Goal: Task Accomplishment & Management: Manage account settings

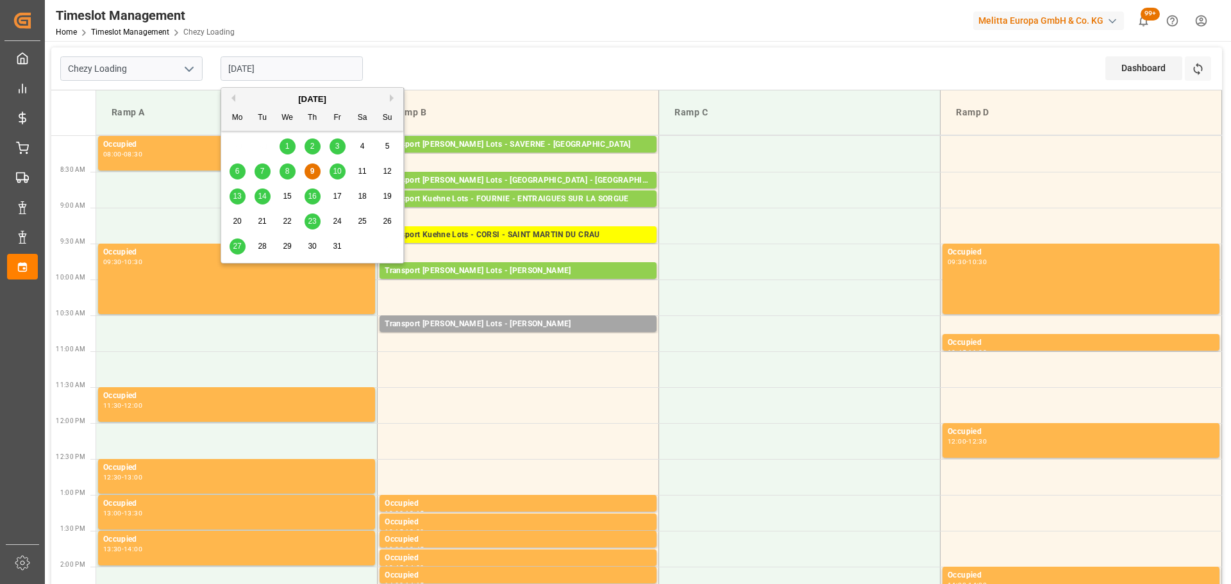
click at [232, 60] on input "[DATE]" at bounding box center [292, 68] width 142 height 24
click at [335, 171] on span "10" at bounding box center [337, 171] width 8 height 9
type input "[DATE]"
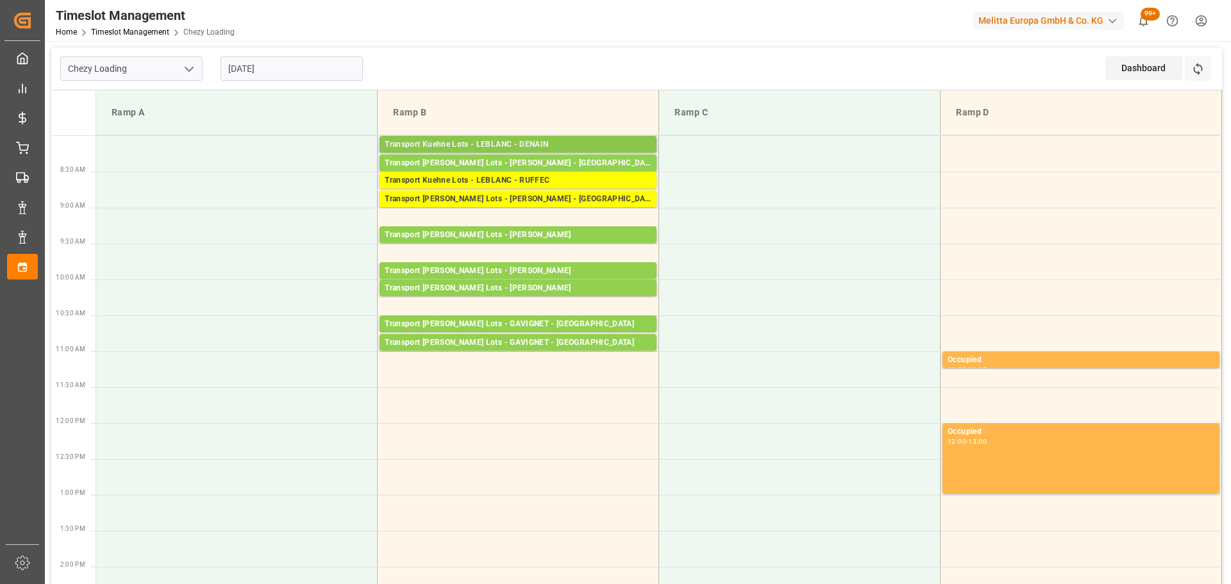
click at [567, 143] on div "Transport Kuehne Lots - LEBLANC - DENAIN" at bounding box center [518, 145] width 267 height 13
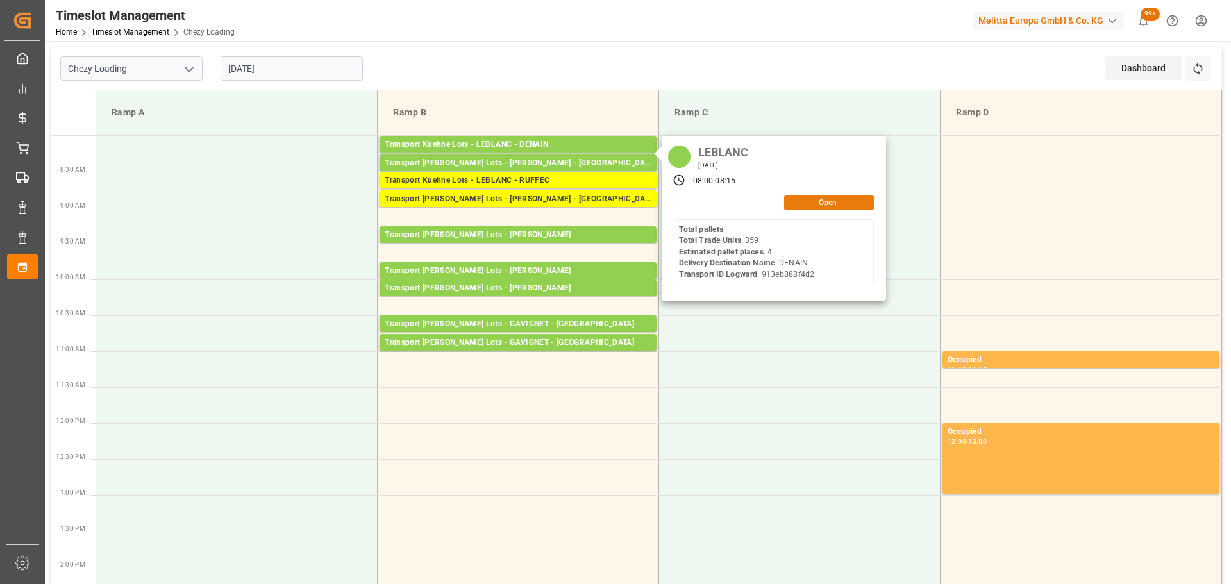
click at [838, 203] on button "Open" at bounding box center [829, 202] width 90 height 15
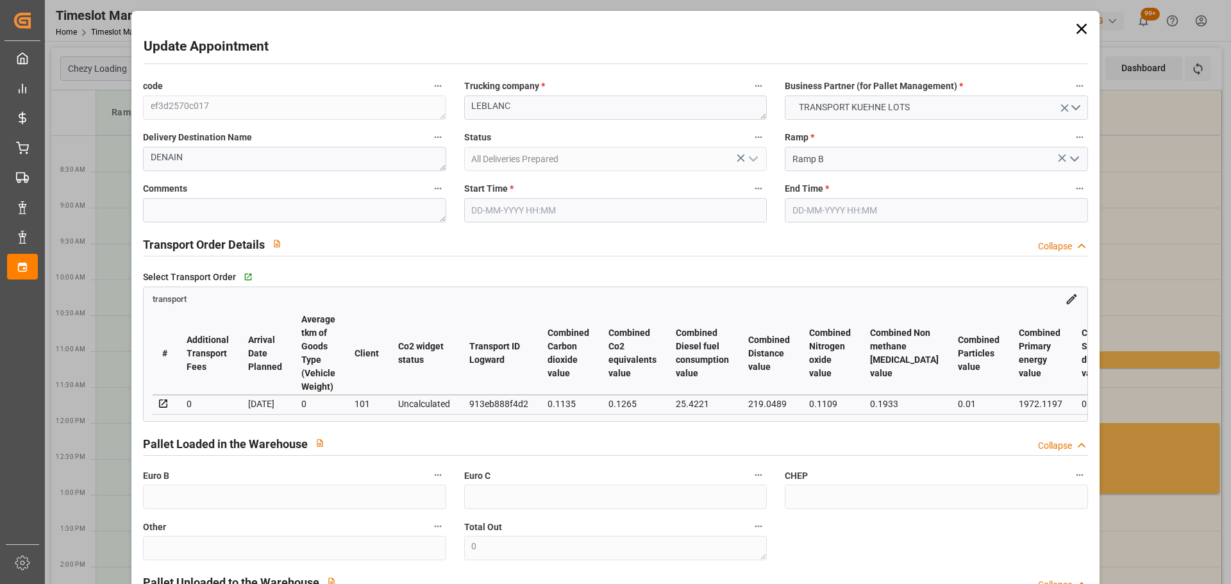
type input "[DATE] 08:00"
type input "[DATE] 08:15"
type input "[DATE] 13:11"
type input "[DATE] 11:31"
type input "[DATE]"
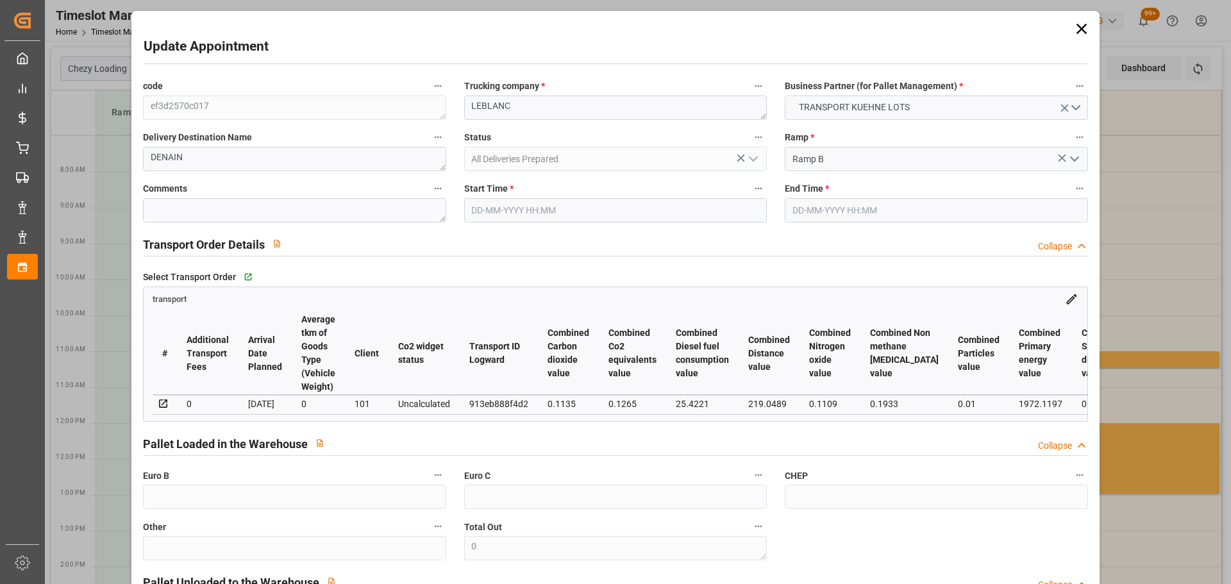
type input "[DATE]"
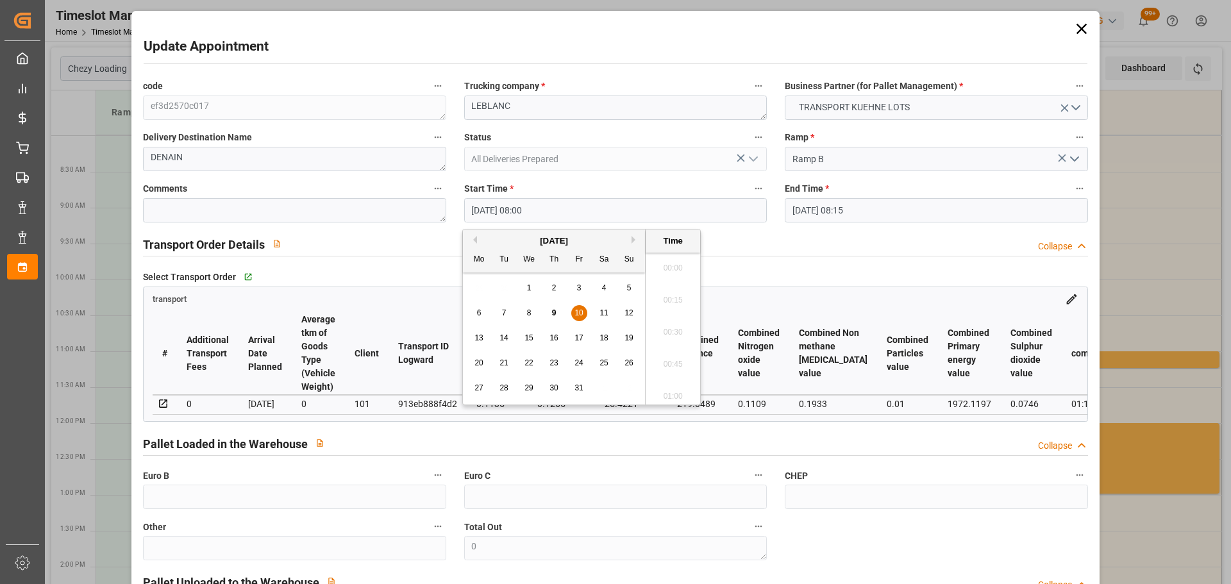
click at [506, 203] on input "[DATE] 08:00" at bounding box center [615, 210] width 303 height 24
click at [559, 310] on div "9" at bounding box center [554, 313] width 16 height 15
drag, startPoint x: 673, startPoint y: 325, endPoint x: 683, endPoint y: 317, distance: 12.5
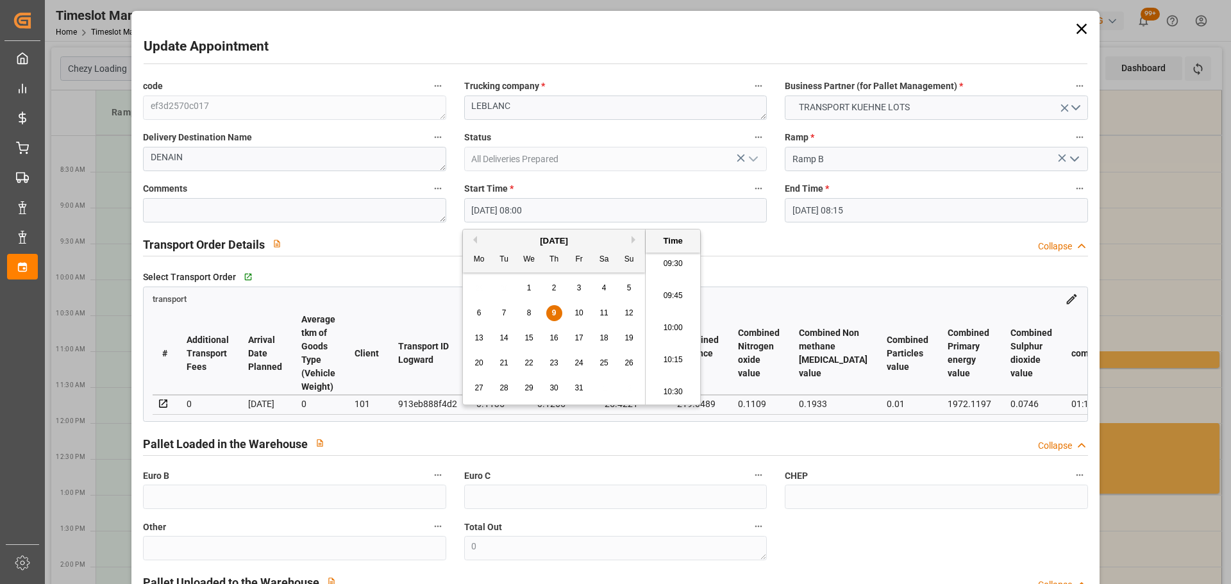
click at [673, 323] on li "10:00" at bounding box center [673, 328] width 55 height 32
type input "[DATE] 10:00"
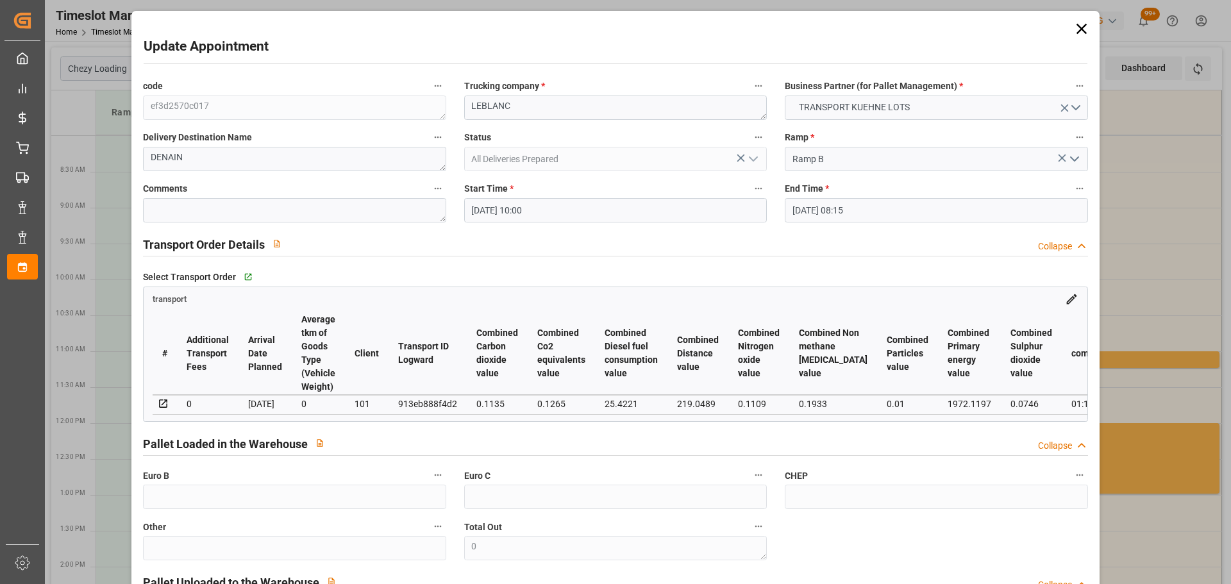
click at [822, 197] on label "End Time *" at bounding box center [936, 189] width 303 height 18
click at [1072, 197] on button "End Time *" at bounding box center [1080, 188] width 17 height 17
click at [814, 212] on div at bounding box center [615, 292] width 1231 height 584
click at [816, 205] on input "[DATE] 08:15" at bounding box center [936, 210] width 303 height 24
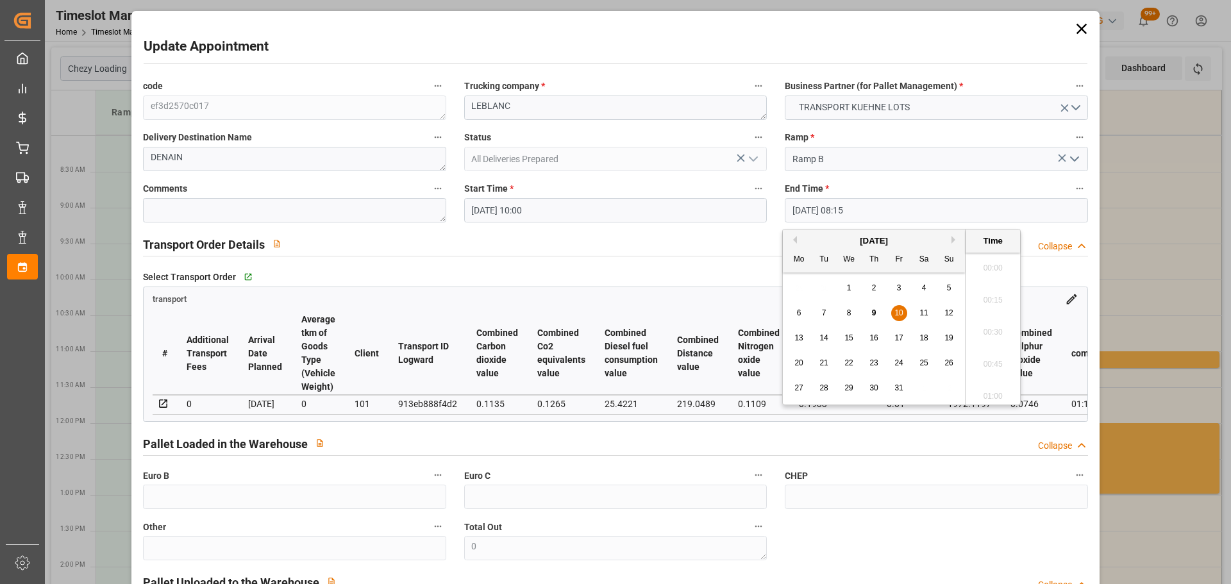
scroll to position [999, 0]
click at [873, 312] on span "9" at bounding box center [874, 312] width 4 height 9
click at [985, 322] on li "10:15" at bounding box center [993, 328] width 55 height 32
type input "[DATE] 10:15"
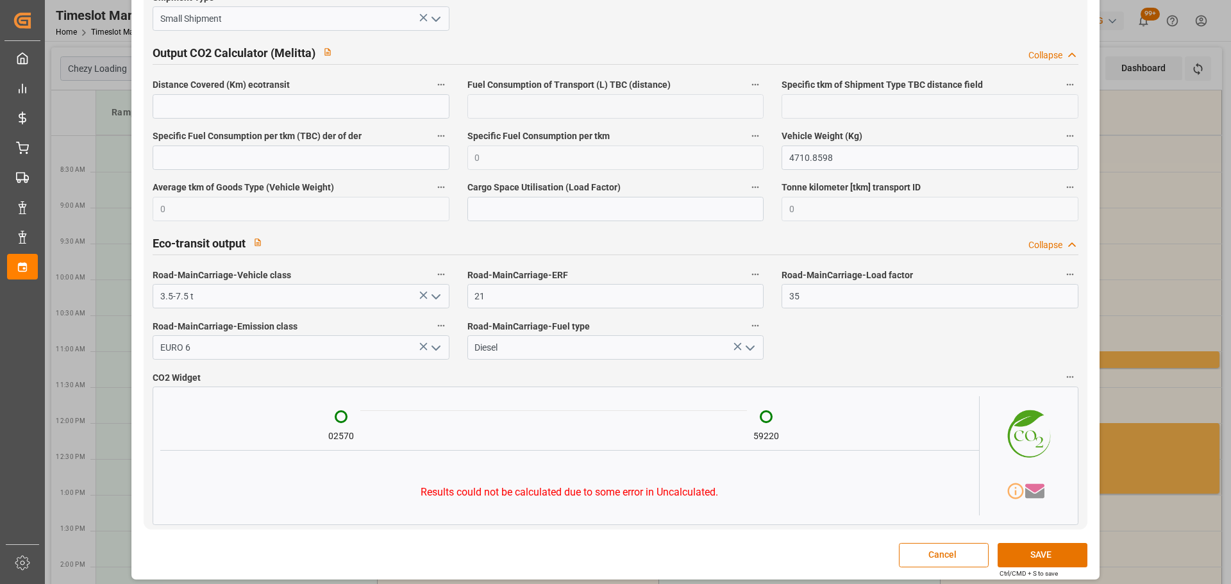
scroll to position [2148, 0]
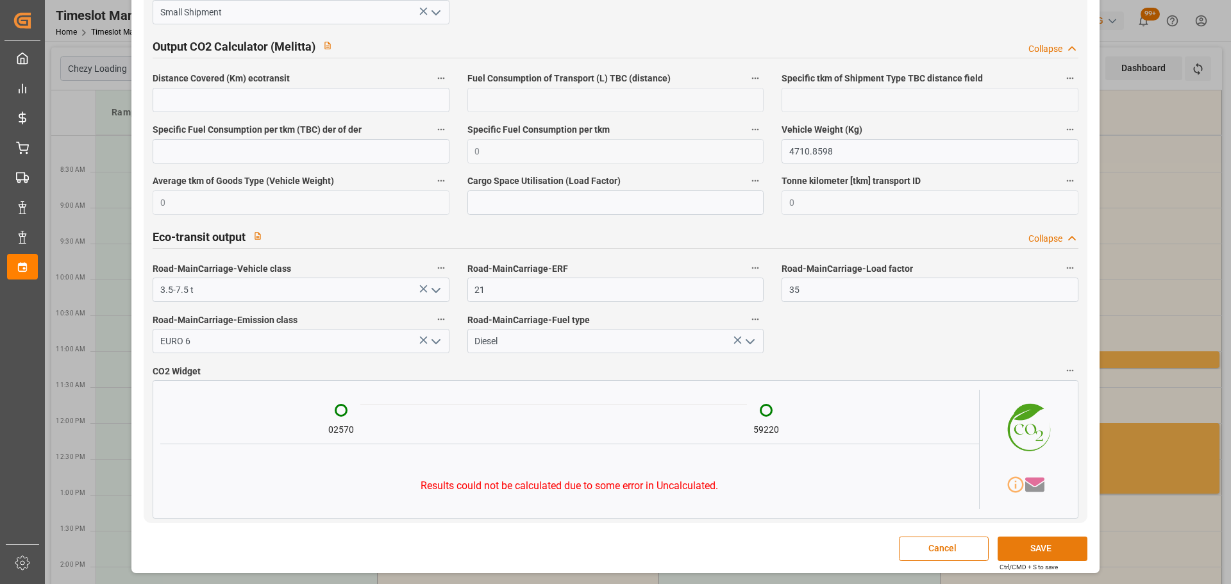
click at [1033, 548] on button "SAVE" at bounding box center [1043, 549] width 90 height 24
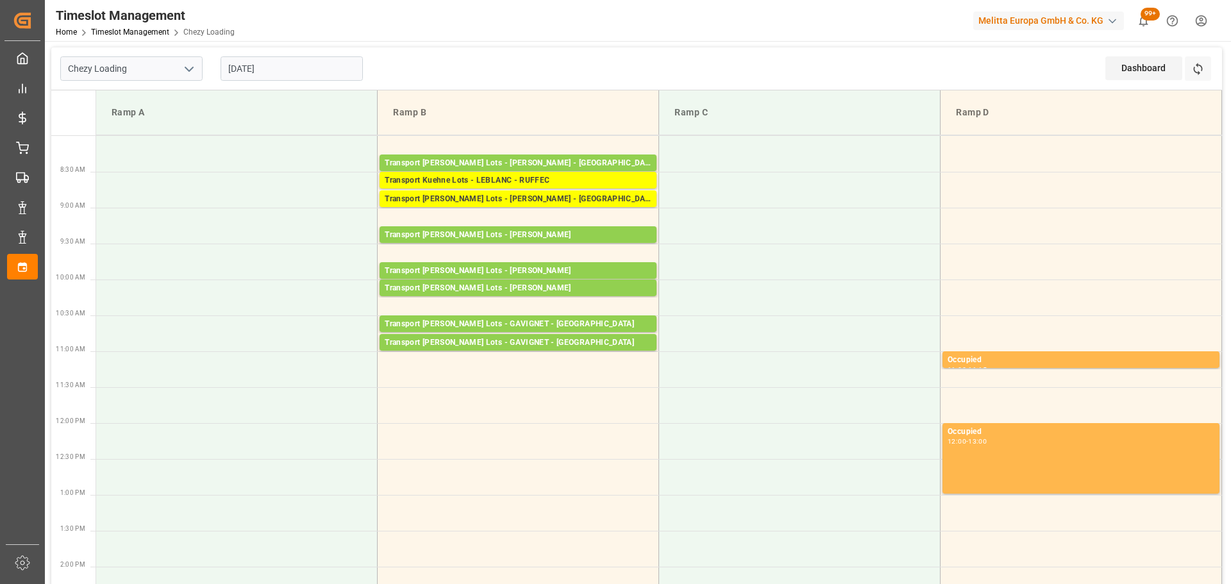
click at [257, 60] on input "[DATE]" at bounding box center [292, 68] width 142 height 24
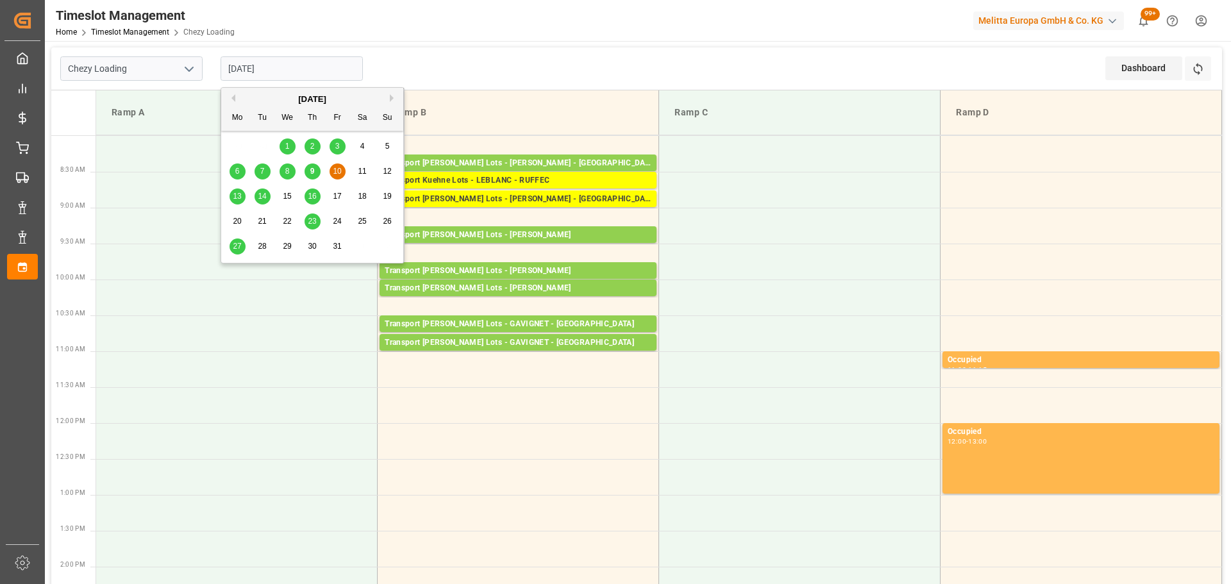
click at [310, 172] on span "9" at bounding box center [312, 171] width 4 height 9
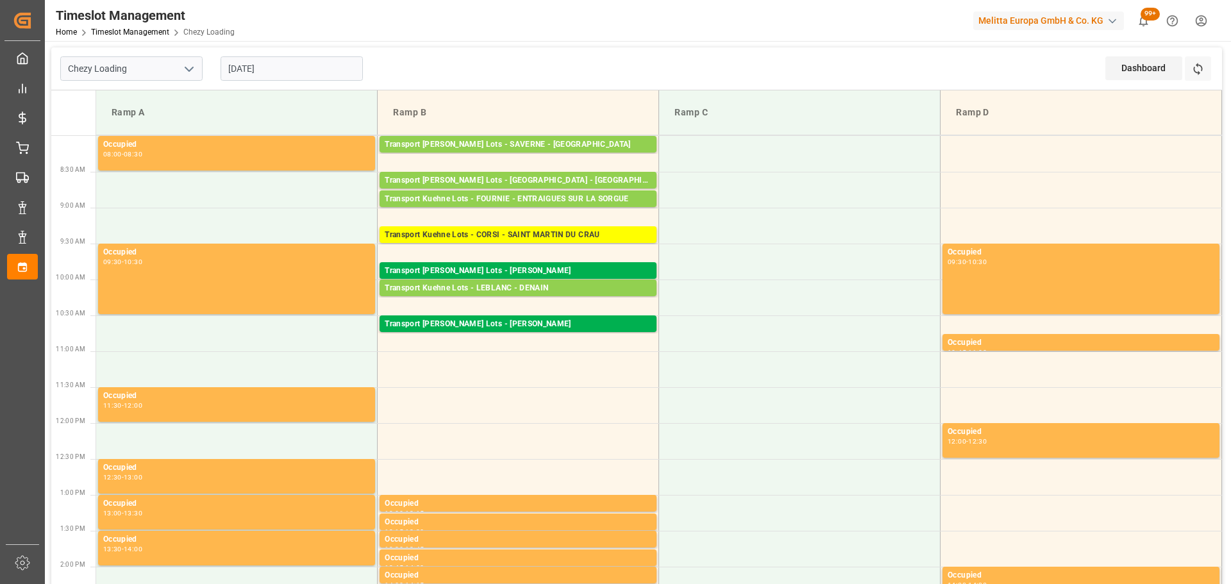
click at [248, 56] on input "[DATE]" at bounding box center [292, 68] width 142 height 24
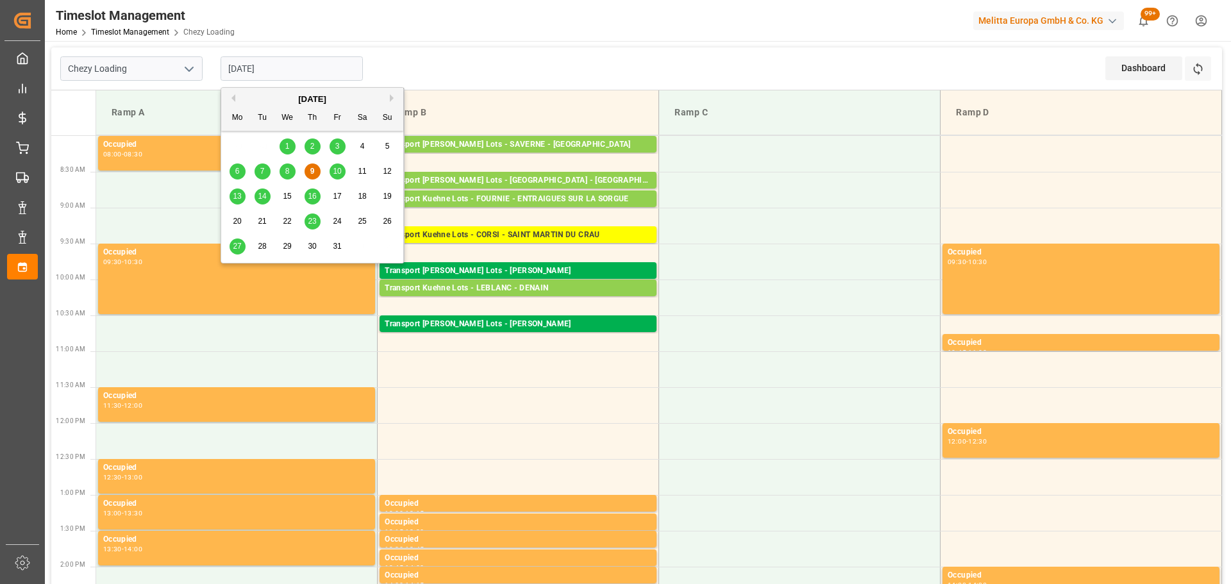
click at [285, 167] on span "8" at bounding box center [287, 171] width 4 height 9
type input "[DATE]"
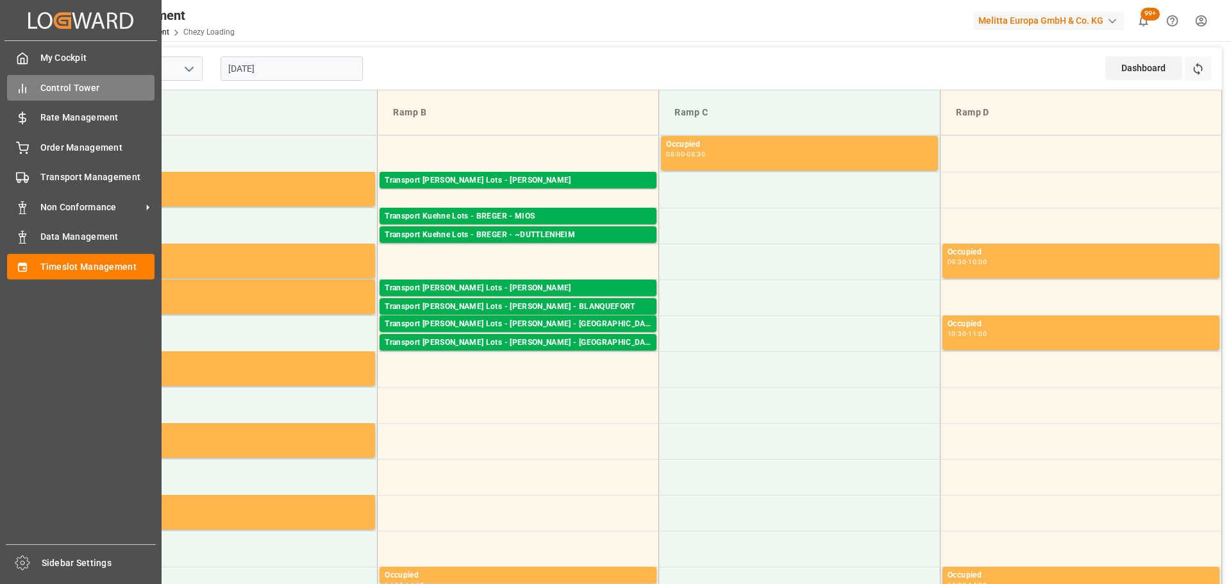
click at [51, 85] on span "Control Tower" at bounding box center [97, 87] width 115 height 13
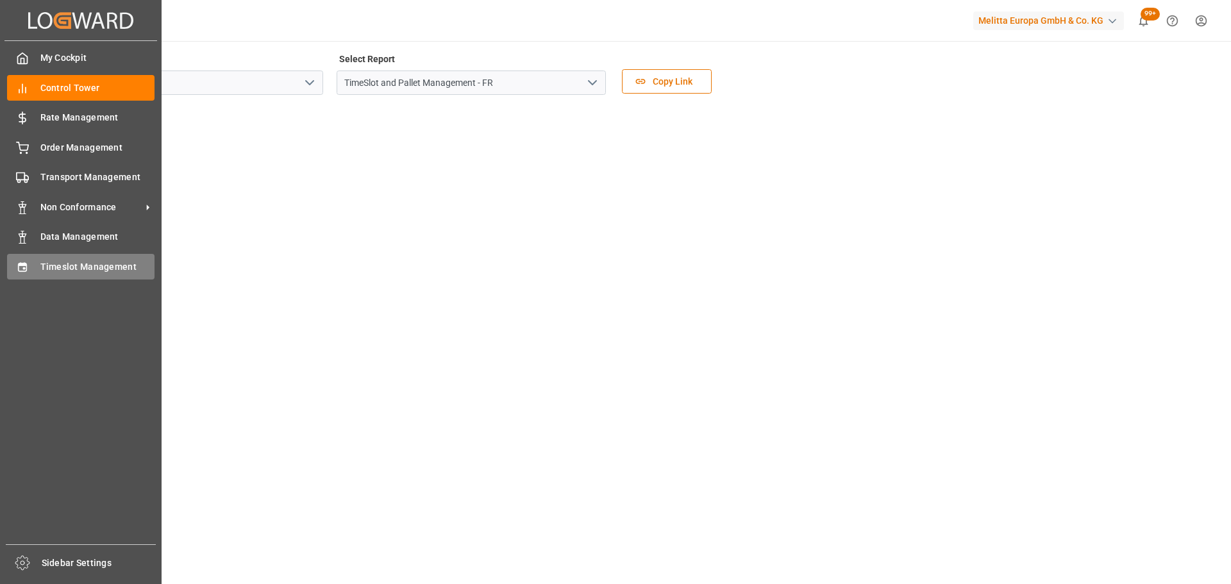
click at [42, 263] on span "Timeslot Management" at bounding box center [97, 266] width 115 height 13
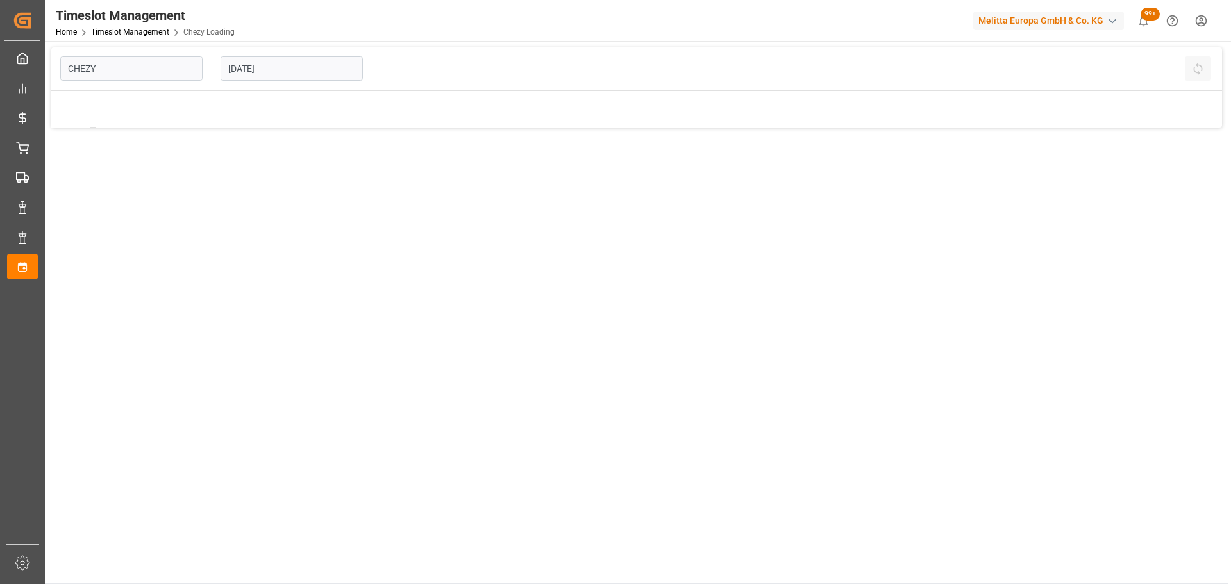
type input "Chezy Loading"
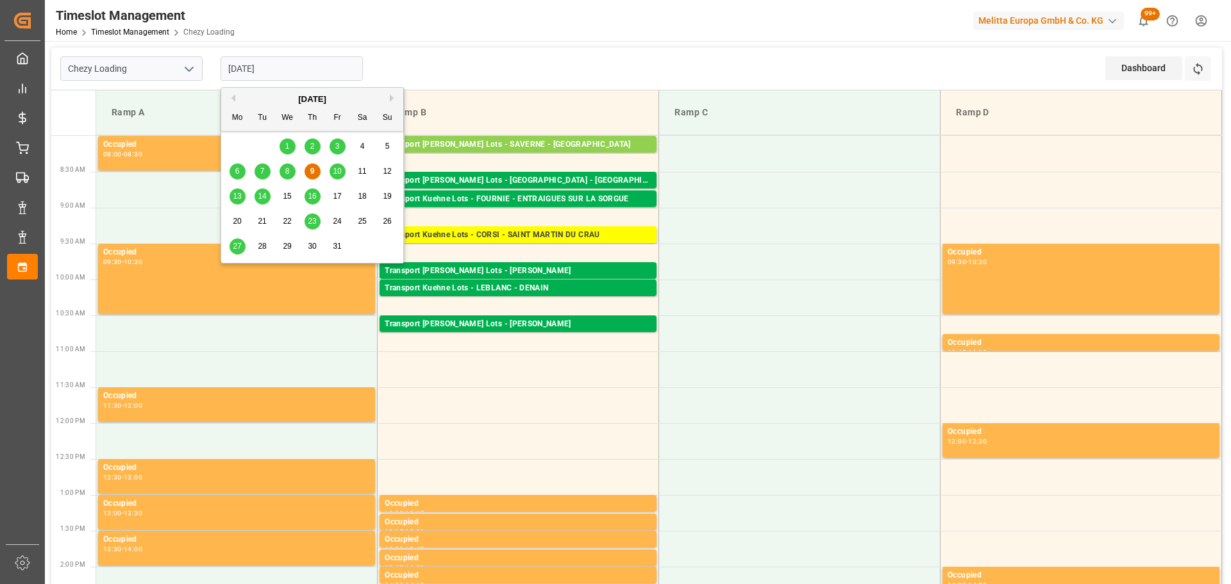
click at [282, 67] on input "[DATE]" at bounding box center [292, 68] width 142 height 24
click at [283, 169] on div "8" at bounding box center [288, 171] width 16 height 15
type input "[DATE]"
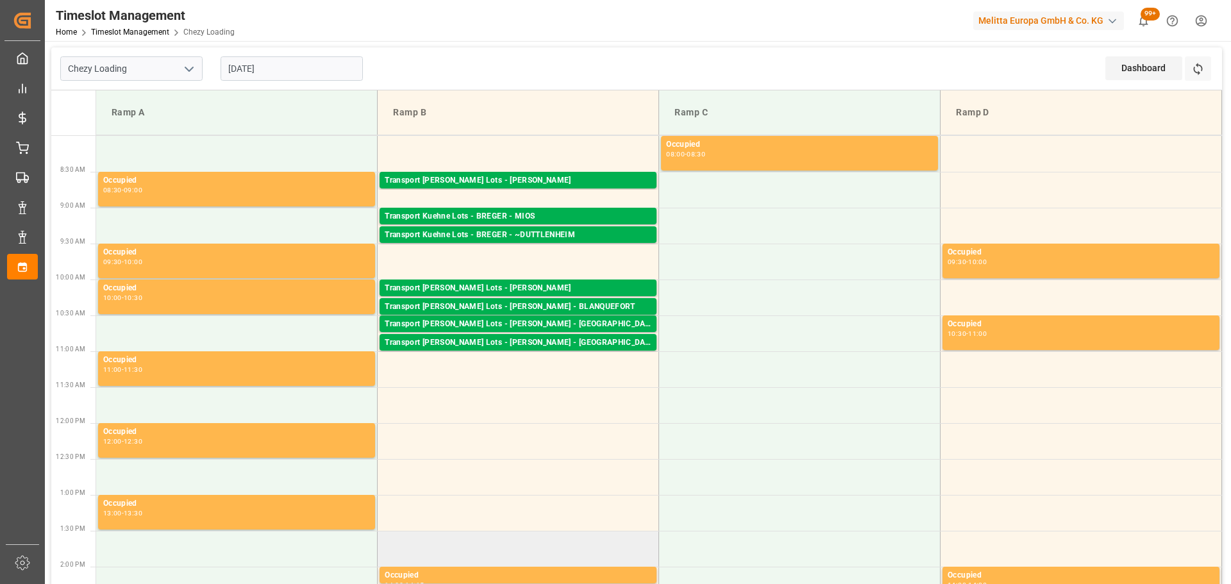
click at [614, 532] on td at bounding box center [519, 549] width 282 height 36
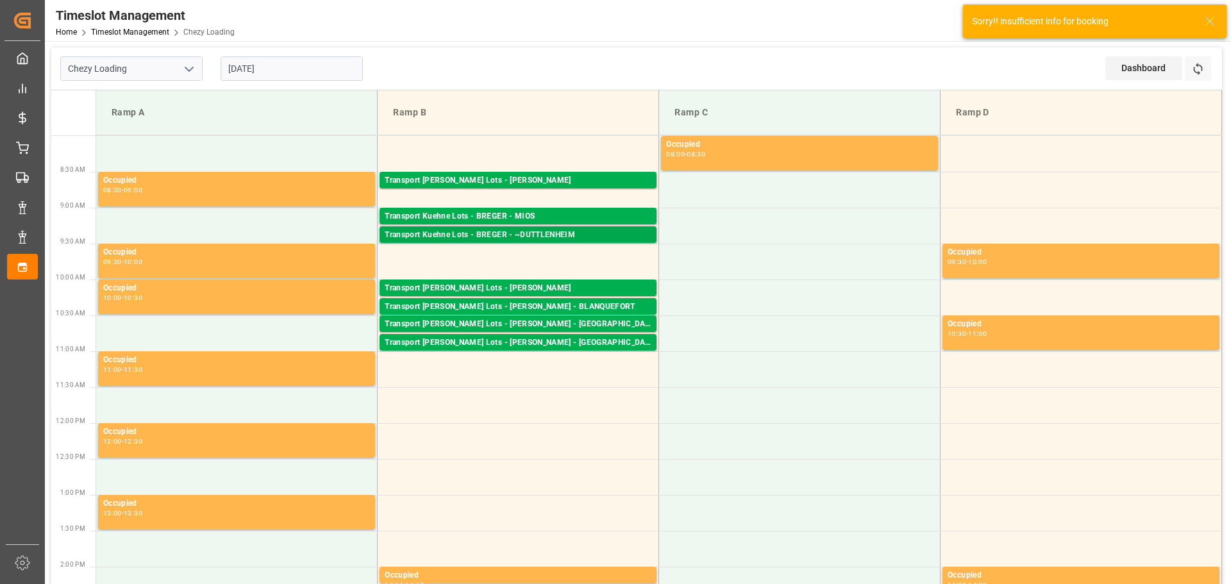
click at [574, 234] on div "Transport Kuehne Lots - BREGER - ~DUTTLENHEIM" at bounding box center [518, 235] width 267 height 13
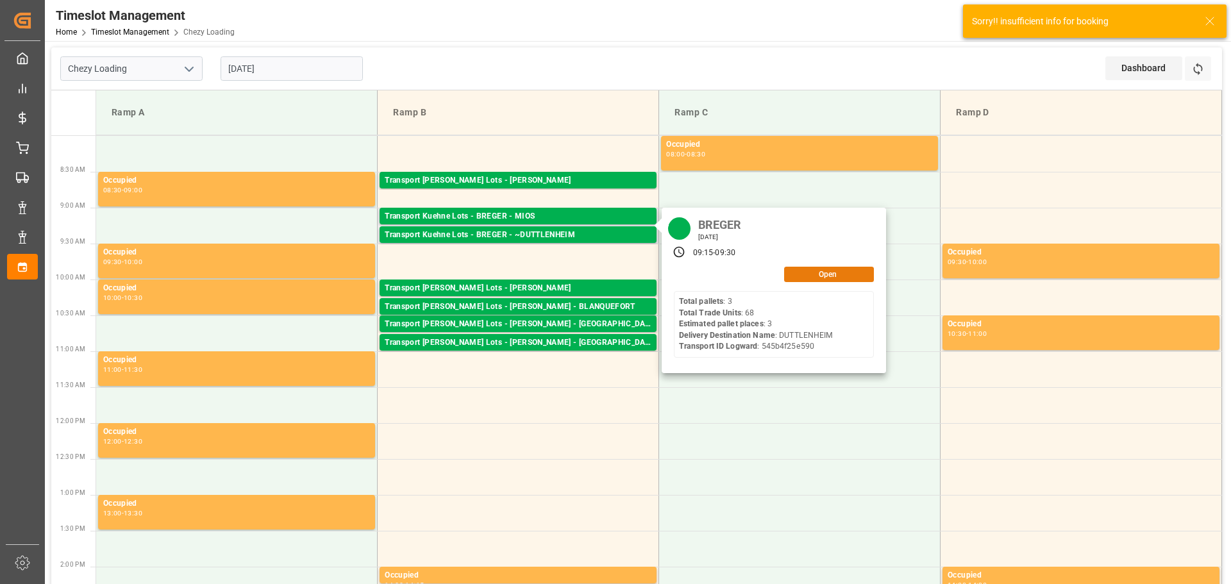
click at [812, 273] on button "Open" at bounding box center [829, 274] width 90 height 15
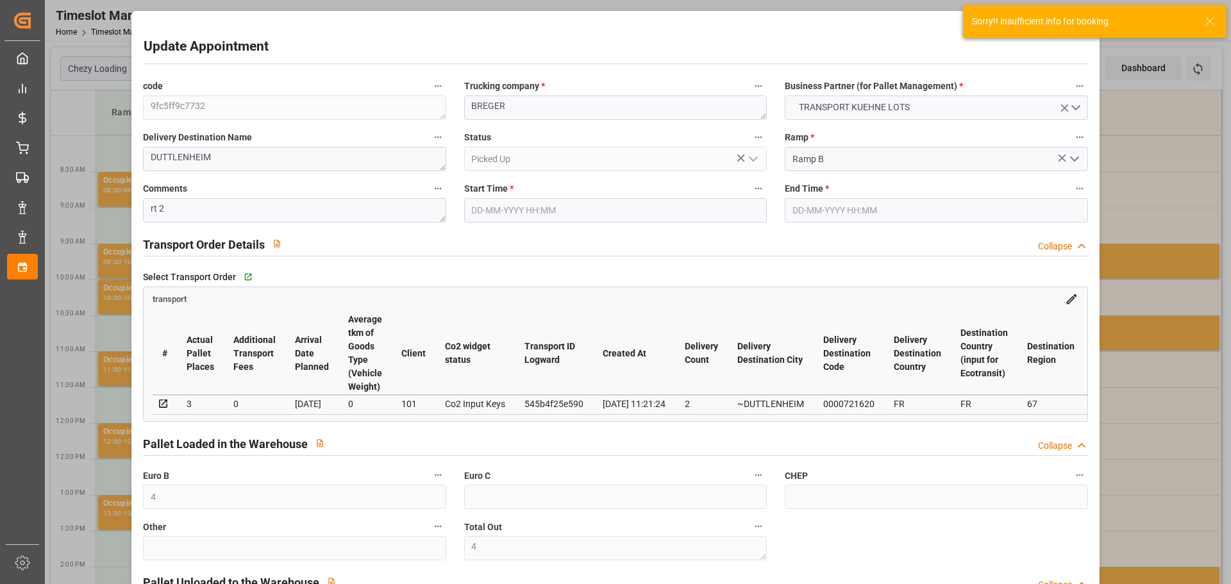
type input "4"
type input "3"
type input "187.46"
type input "0"
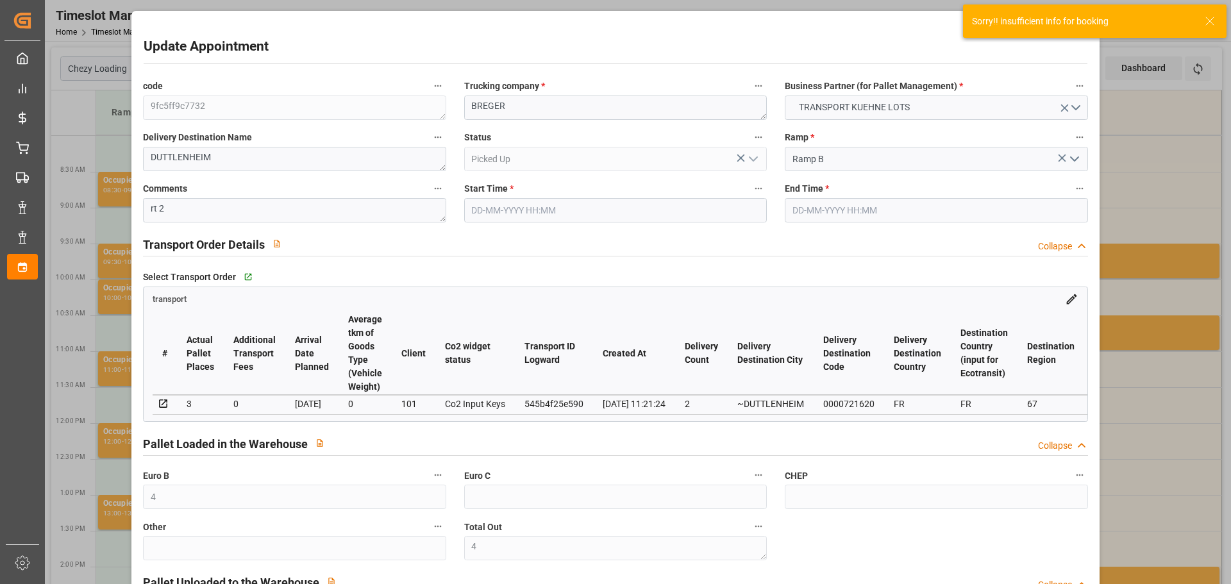
type input "0"
type input "187.46"
type input "0"
type input "4"
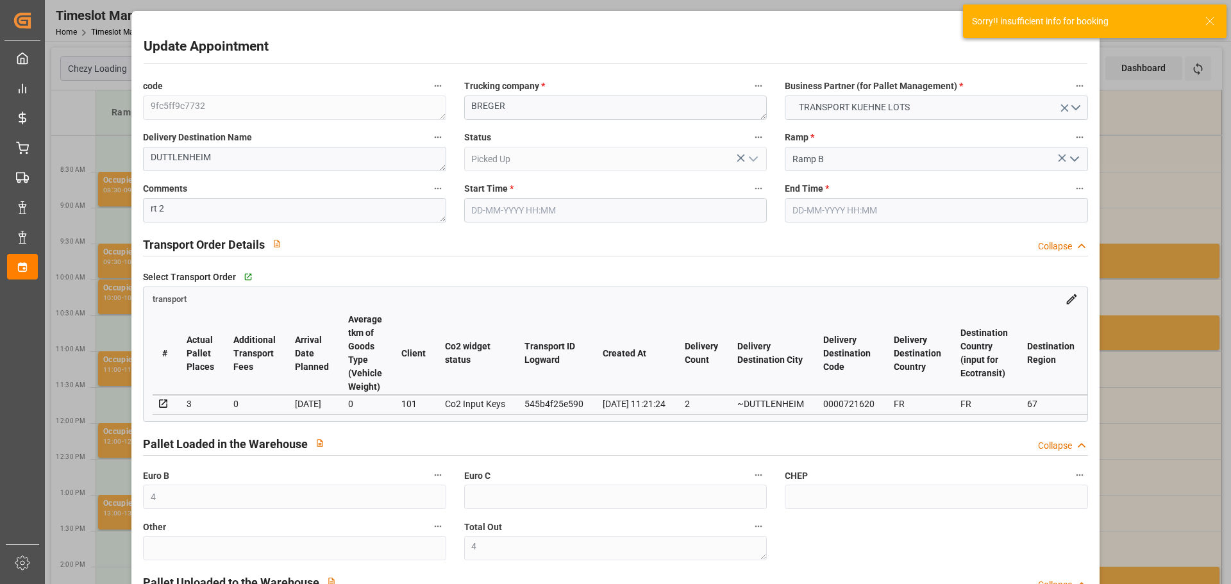
type input "345.552"
type input "531.718"
type input "2427.954"
type input "67"
type input "3"
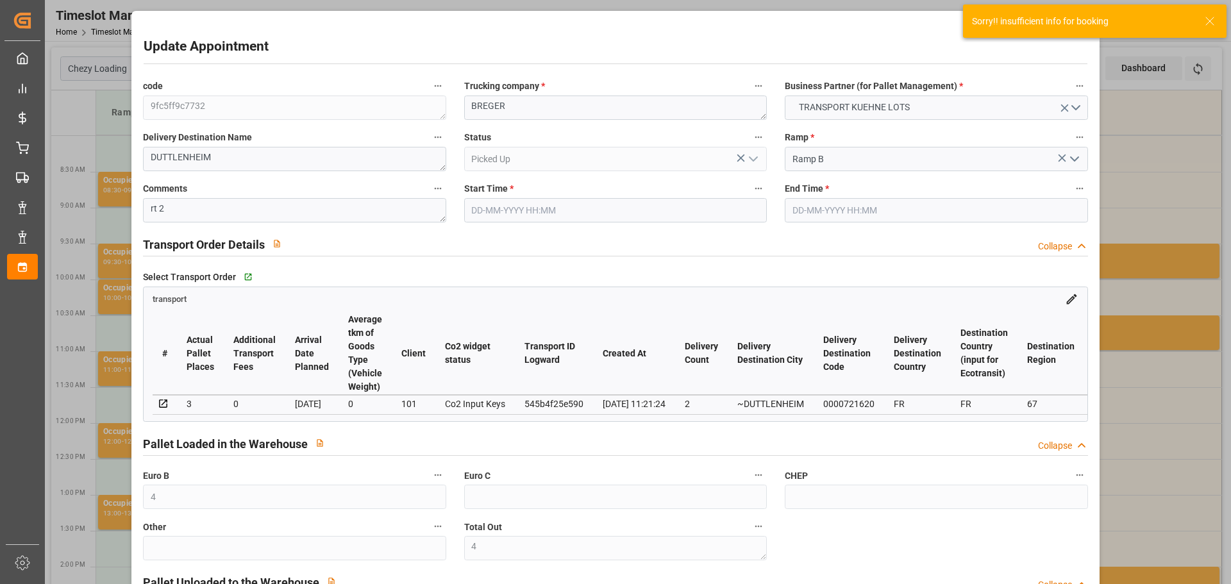
type input "68"
type input "4"
type input "101"
type input "425.478"
type input "0"
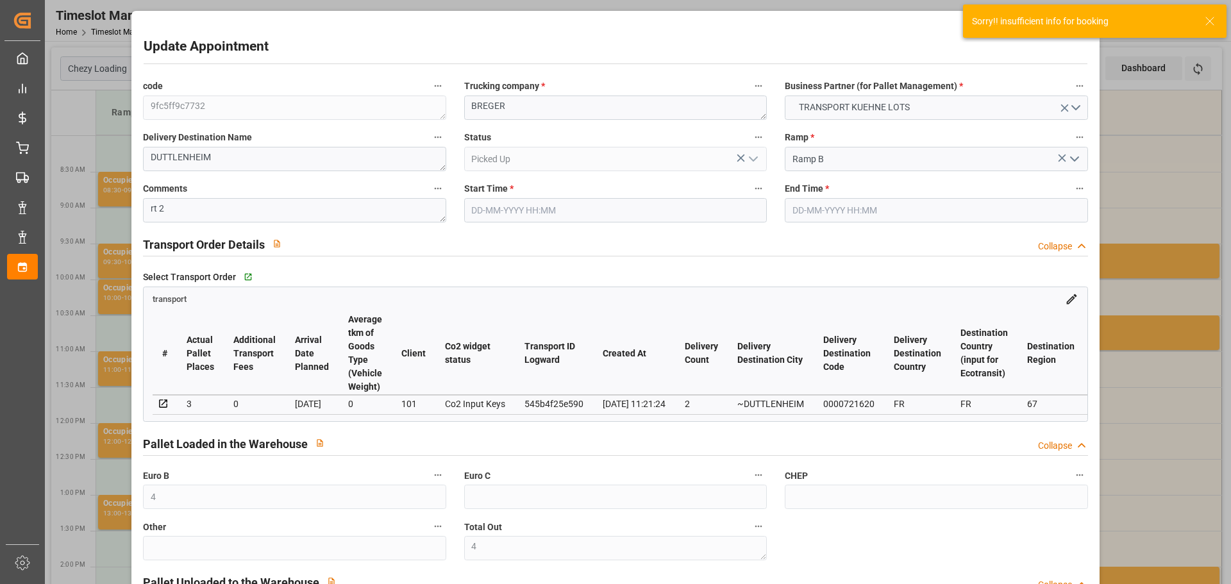
type input "4710.8598"
type input "0"
type input "21"
type input "35"
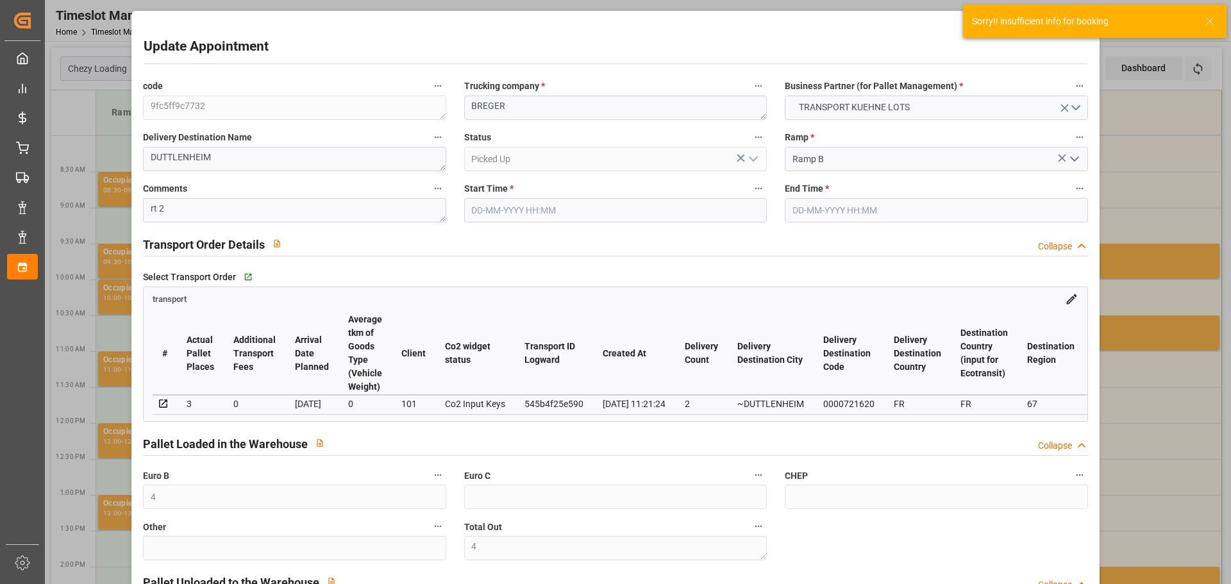
type input "[DATE] 09:15"
type input "[DATE] 09:30"
type input "[DATE] 14:10"
type input "[DATE] 11:21"
type input "[DATE]"
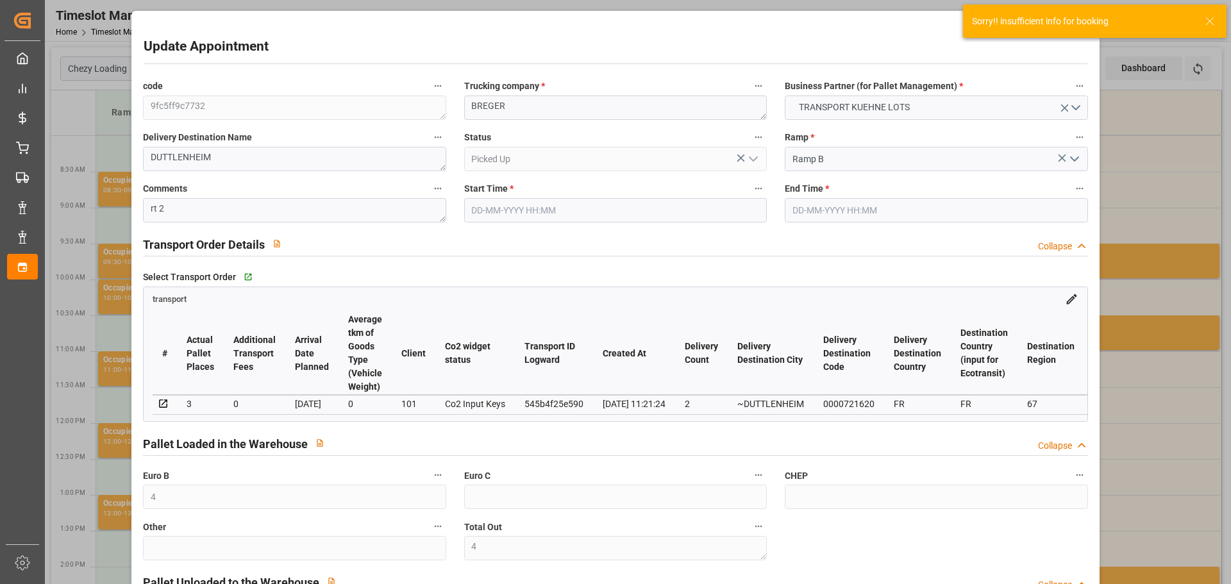
type input "[DATE]"
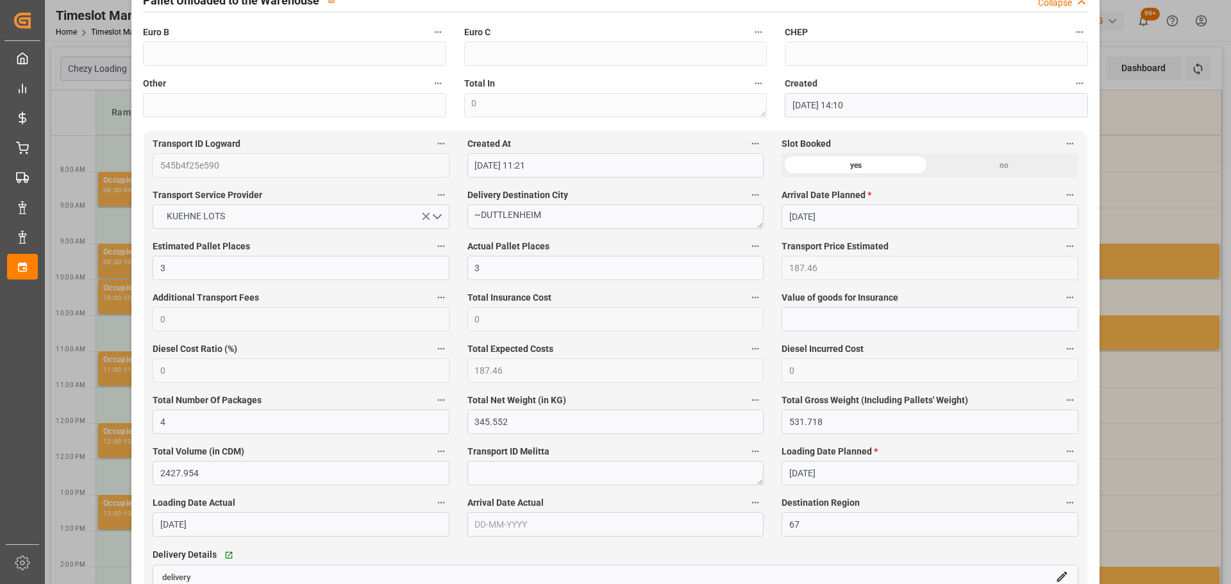
scroll to position [513, 0]
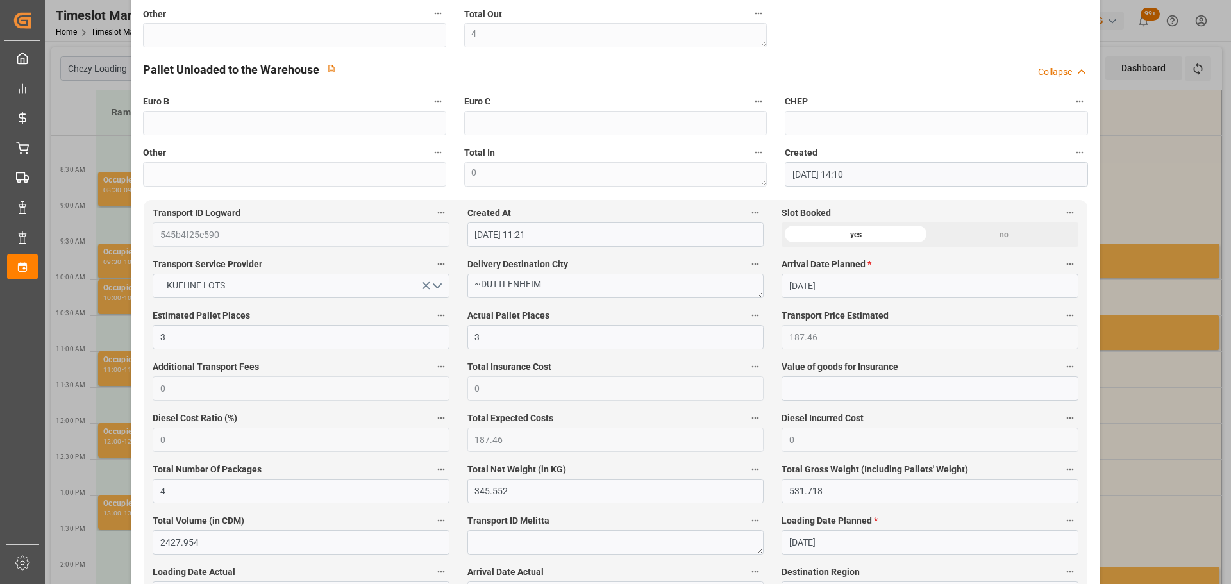
click at [1164, 423] on div "Update Appointment code 9fc5ff9c7732 Trucking company * [PERSON_NAME] Business …" at bounding box center [615, 292] width 1231 height 584
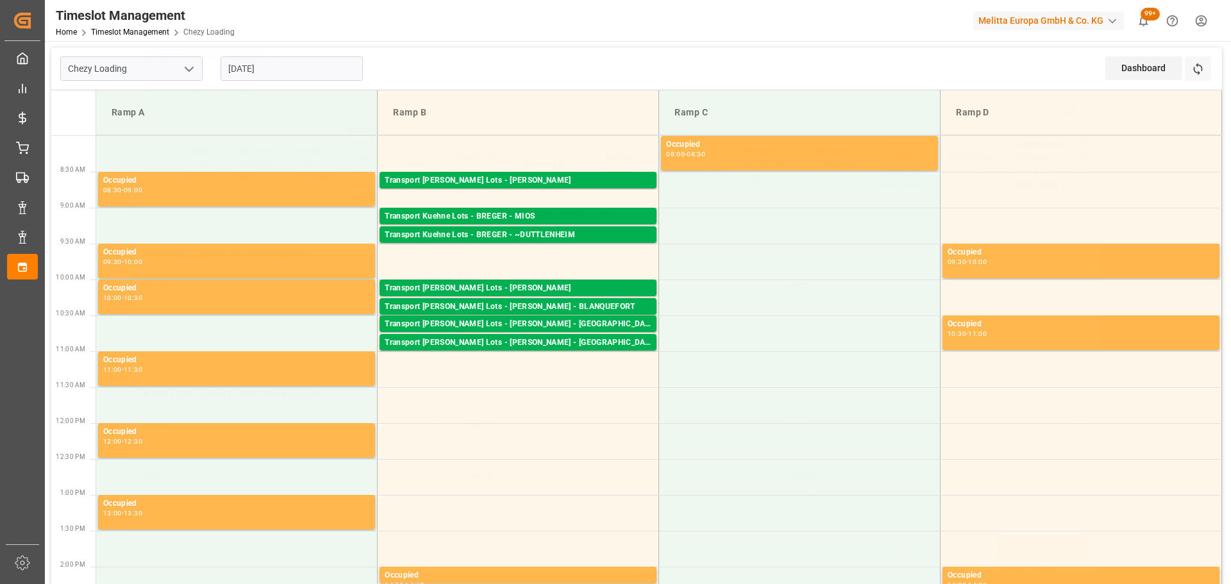
scroll to position [194, 0]
click at [544, 207] on td "Transport [PERSON_NAME] Lots - [PERSON_NAME] Pallets: 16,TU: 832,City: CARQUEFO…" at bounding box center [519, 190] width 282 height 36
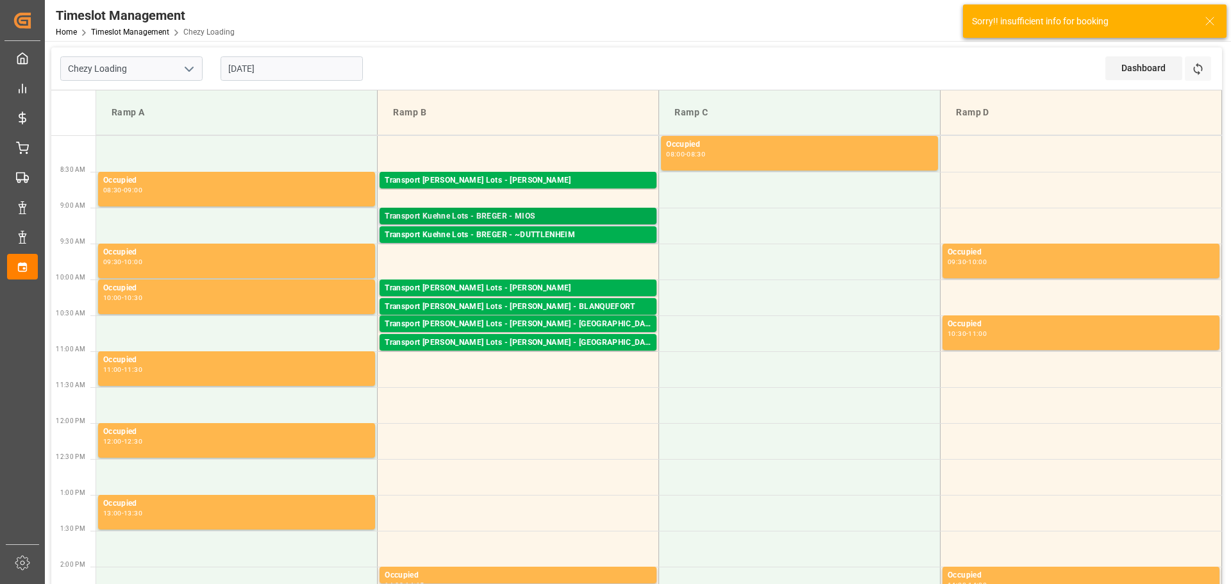
click at [536, 214] on div "Transport Kuehne Lots - BREGER - MIOS" at bounding box center [518, 216] width 267 height 13
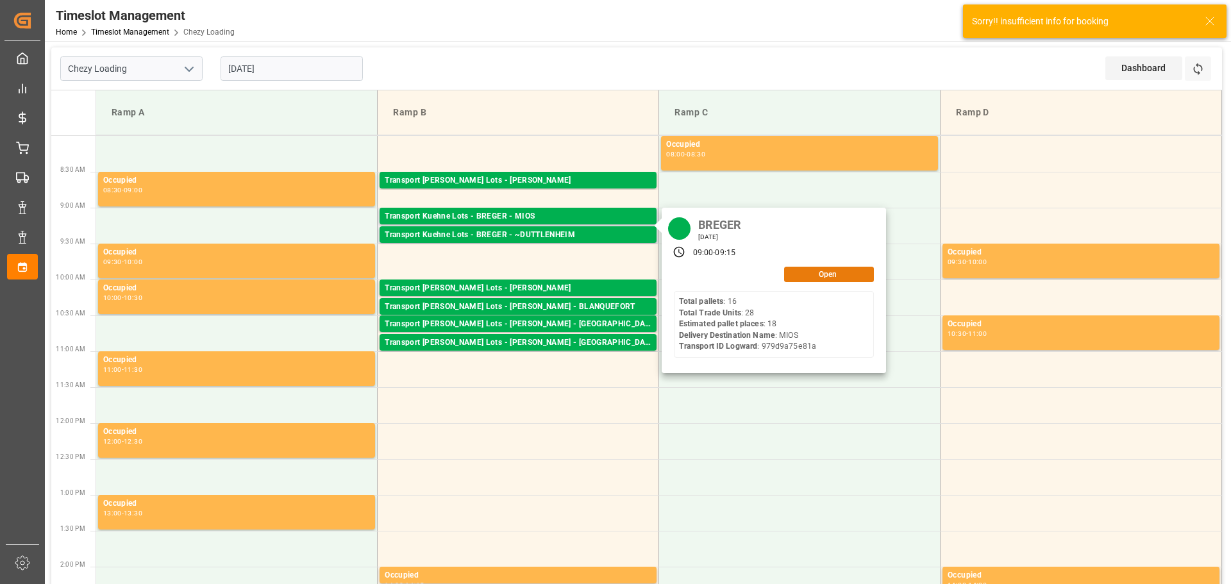
click at [795, 280] on button "Open" at bounding box center [829, 274] width 90 height 15
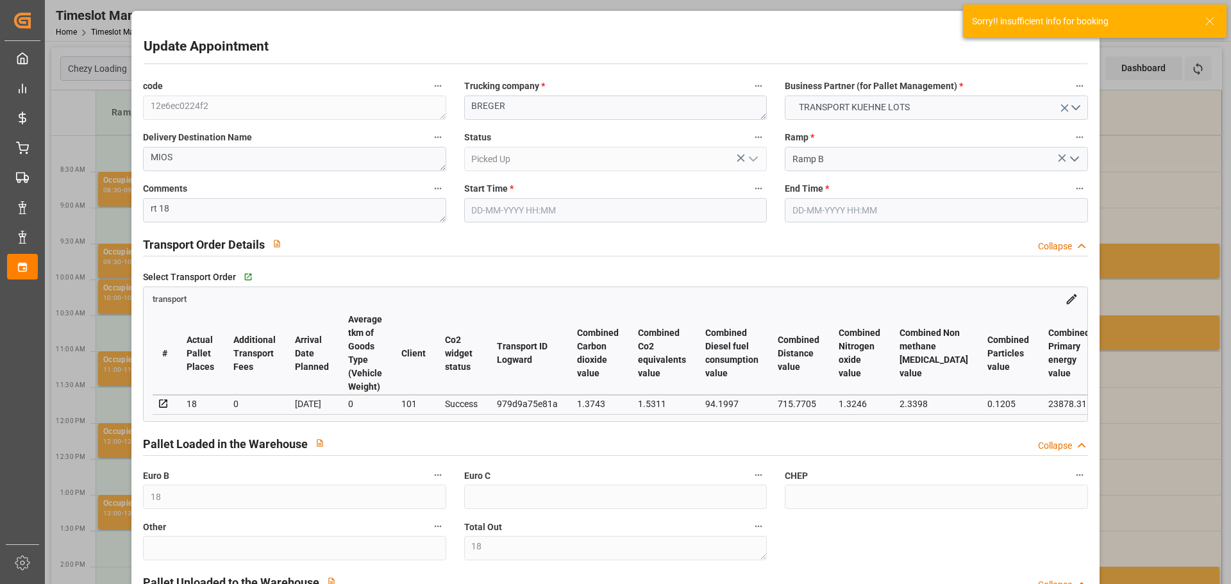
type input "[DATE] 09:00"
type input "[DATE] 09:15"
type input "[DATE] 12:50"
type input "[DATE] 11:30"
type input "[DATE]"
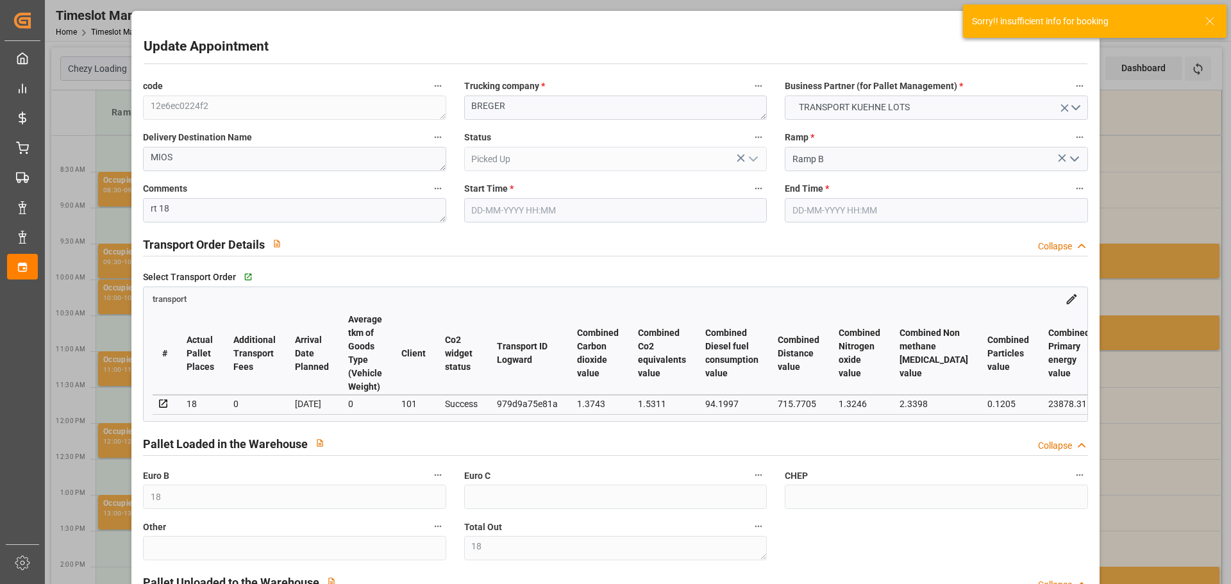
type input "[DATE]"
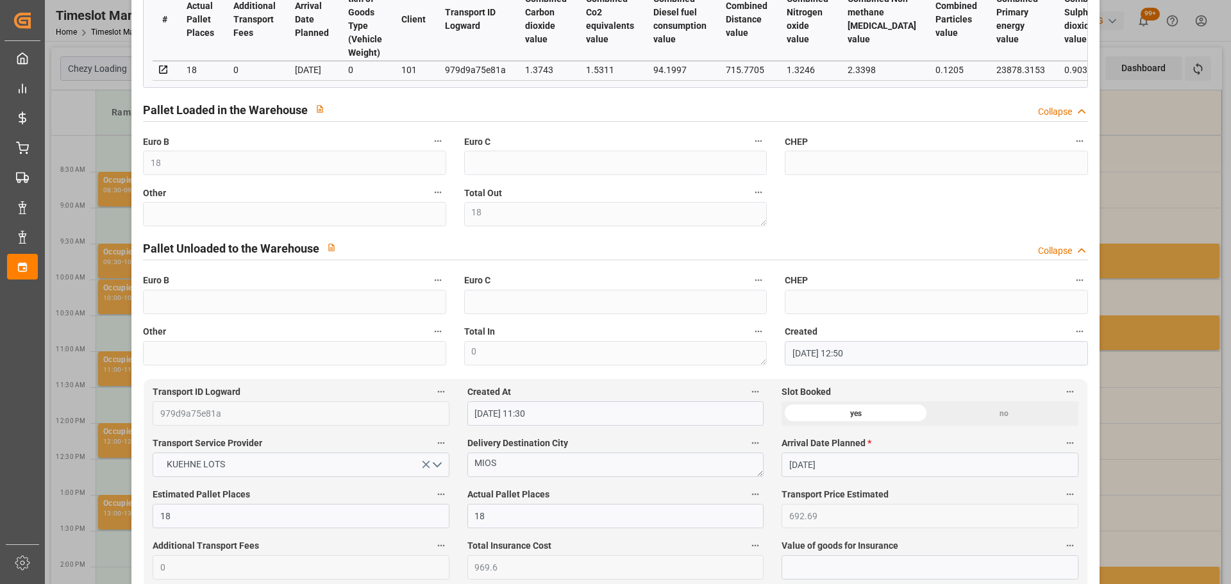
scroll to position [128, 0]
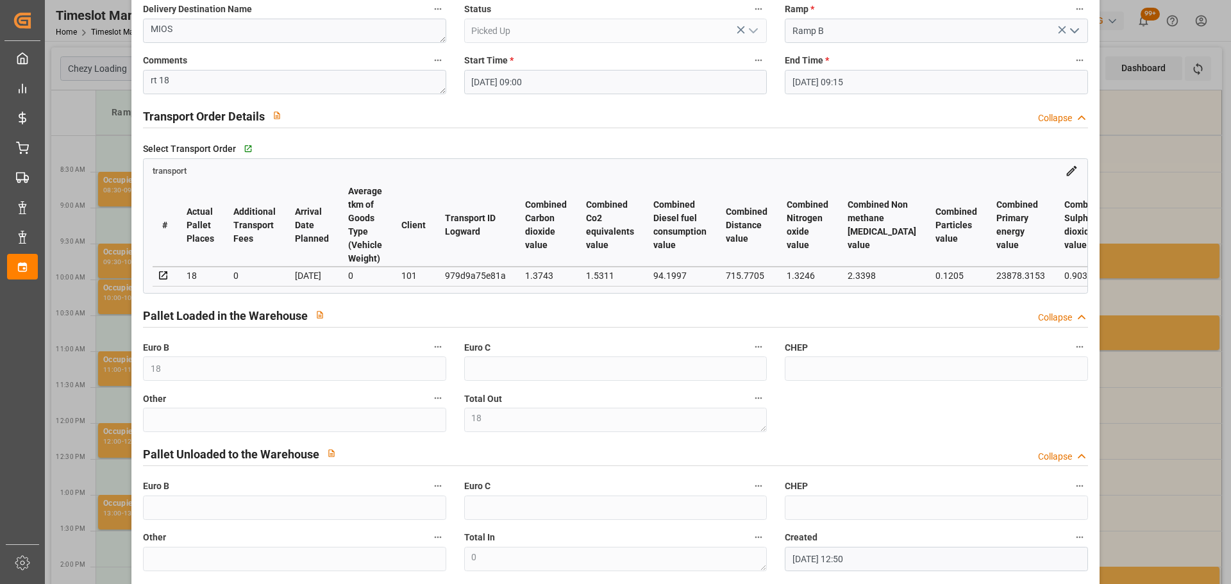
click at [995, 495] on label "CHEP" at bounding box center [936, 487] width 303 height 18
click at [1072, 494] on button "CHEP" at bounding box center [1080, 486] width 17 height 17
click at [1123, 381] on div at bounding box center [615, 292] width 1231 height 584
click at [1182, 379] on div "Update Appointment code 12e6ec0224f2 Trucking company * [PERSON_NAME] Business …" at bounding box center [615, 292] width 1231 height 584
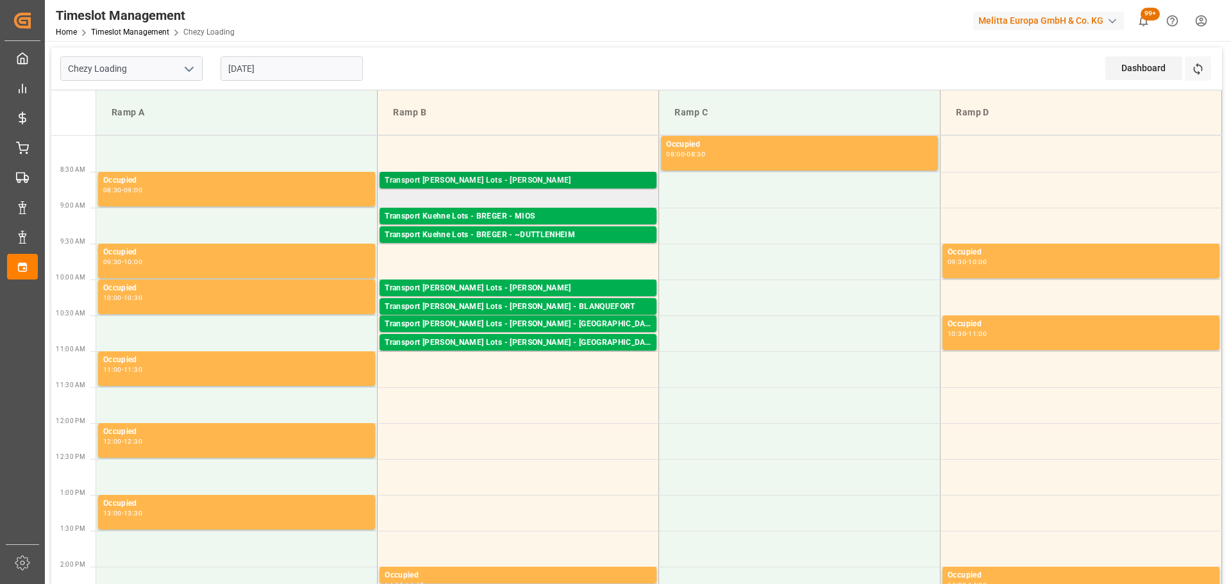
click at [564, 187] on div "Pallets: 16,TU: 832,City: CARQUEFOU,Arrival: [DATE] 00:00:00" at bounding box center [518, 192] width 267 height 11
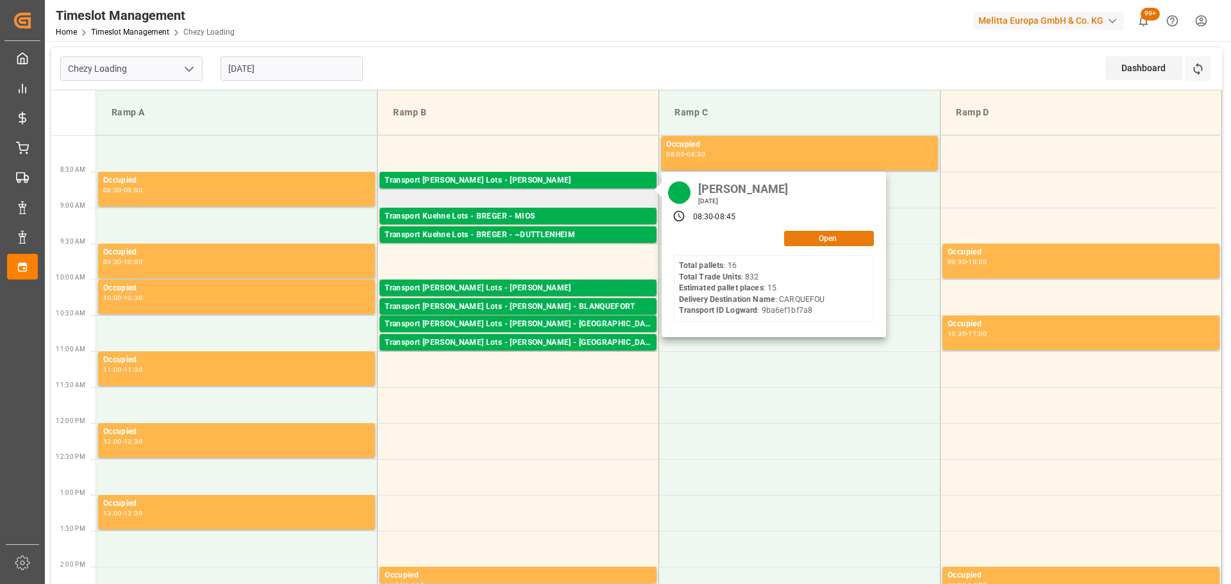
click at [810, 235] on button "Open" at bounding box center [829, 238] width 90 height 15
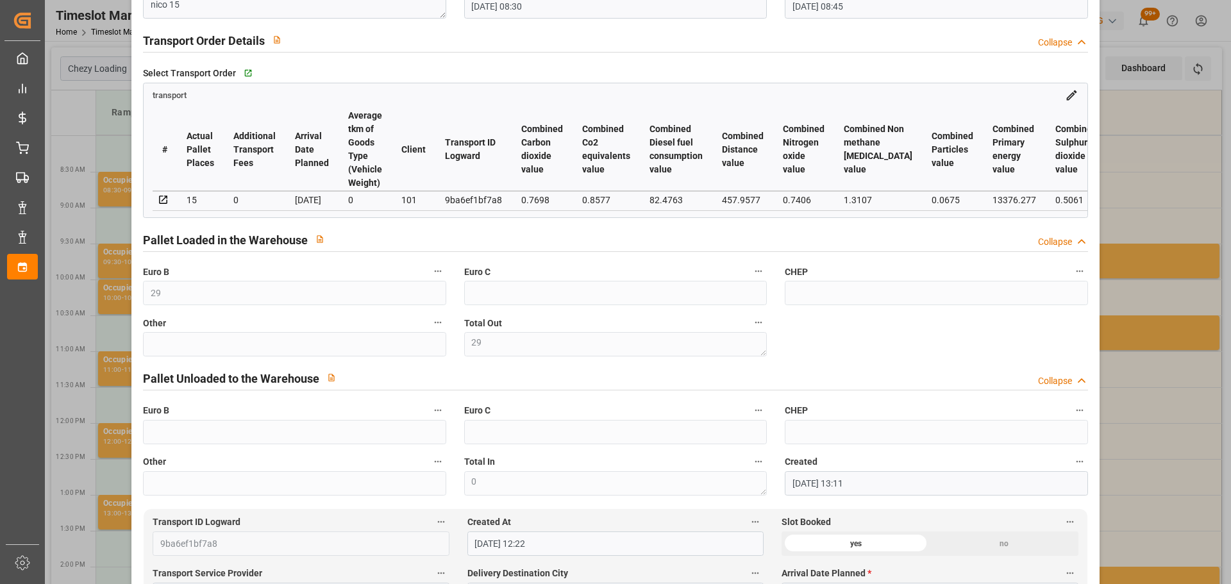
scroll to position [0, 0]
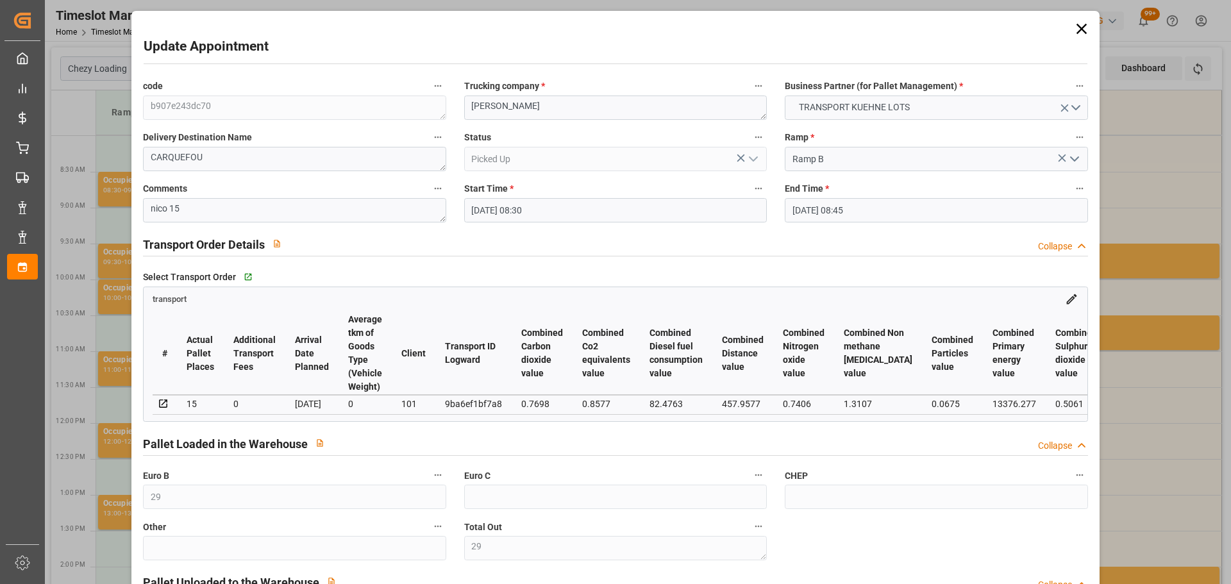
click at [1075, 30] on icon at bounding box center [1082, 29] width 18 height 18
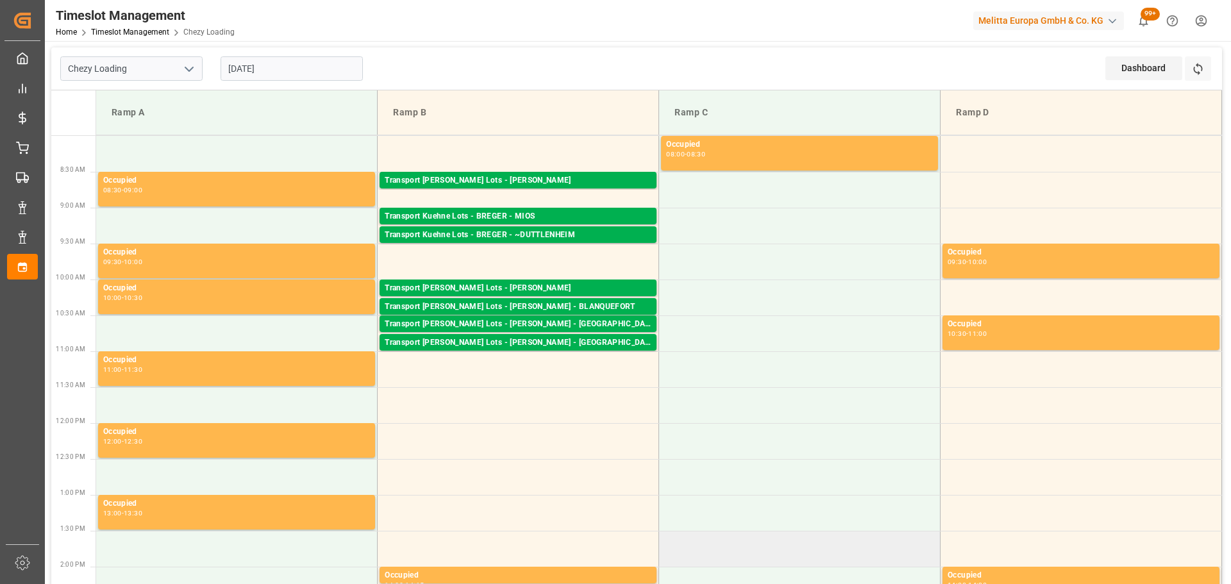
click at [718, 553] on td at bounding box center [800, 549] width 282 height 36
click at [872, 22] on div at bounding box center [911, 21] width 108 height 22
click at [1025, 192] on td at bounding box center [1082, 190] width 282 height 36
click at [1029, 203] on td at bounding box center [1082, 190] width 282 height 36
click at [1108, 180] on td at bounding box center [1082, 190] width 282 height 36
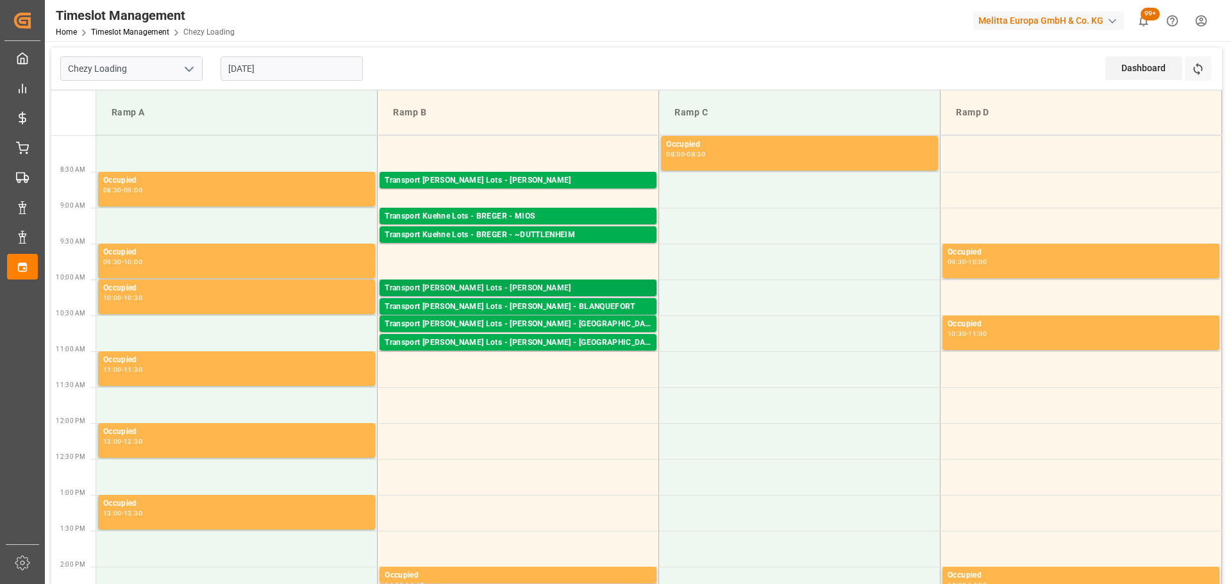
click at [540, 285] on div "Transport [PERSON_NAME] Lots - [PERSON_NAME]" at bounding box center [518, 288] width 267 height 13
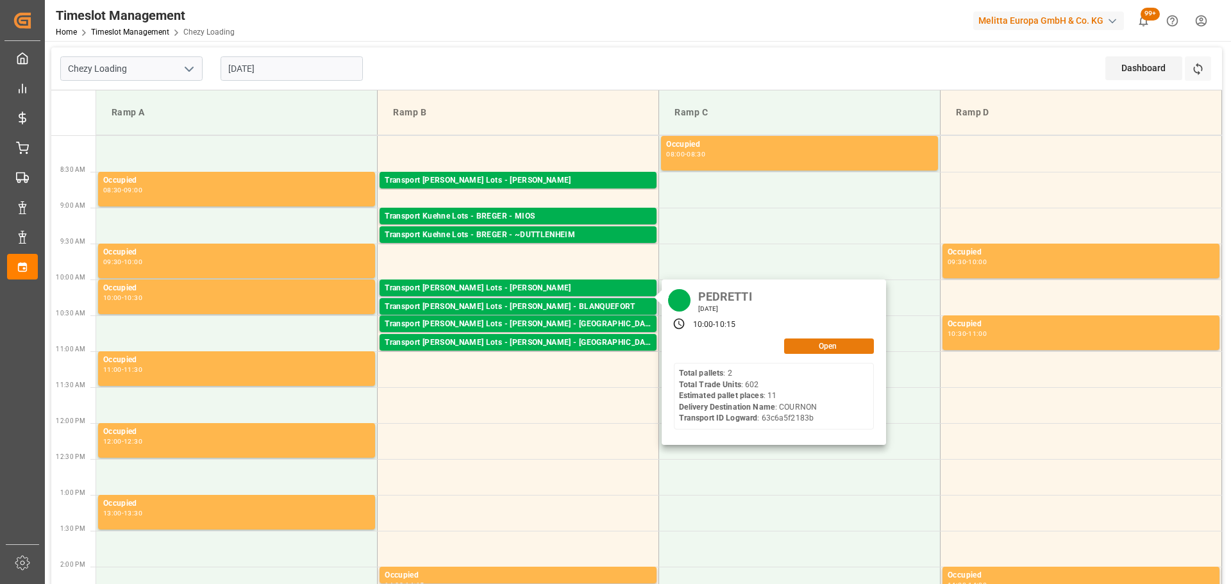
click at [817, 340] on button "Open" at bounding box center [829, 346] width 90 height 15
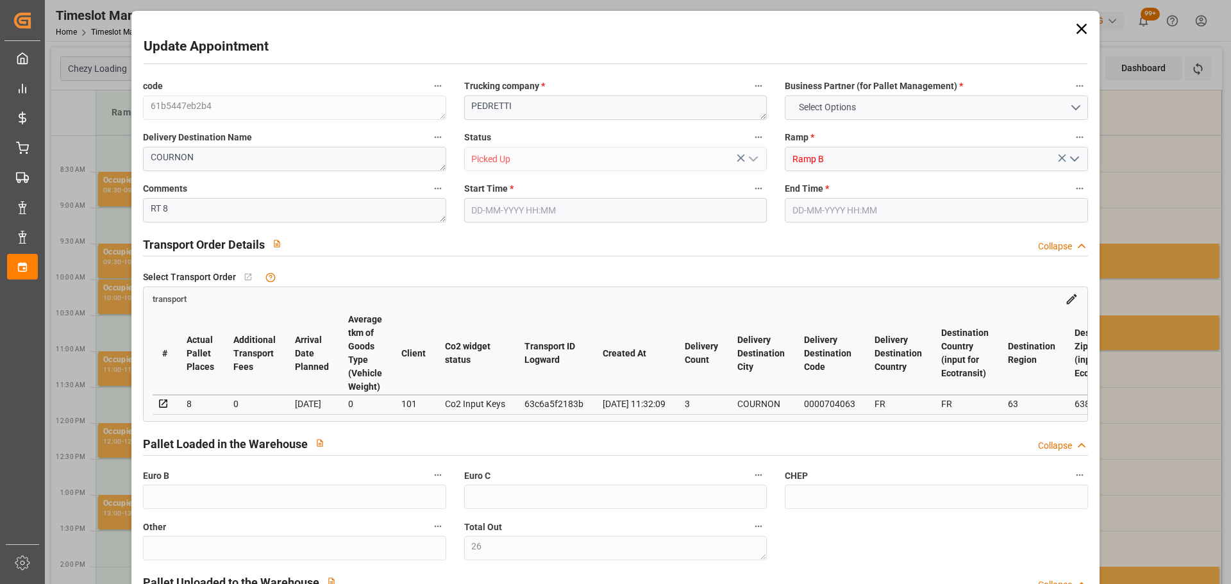
type input "26"
type input "11"
type input "8"
type input "406.71"
type input "0"
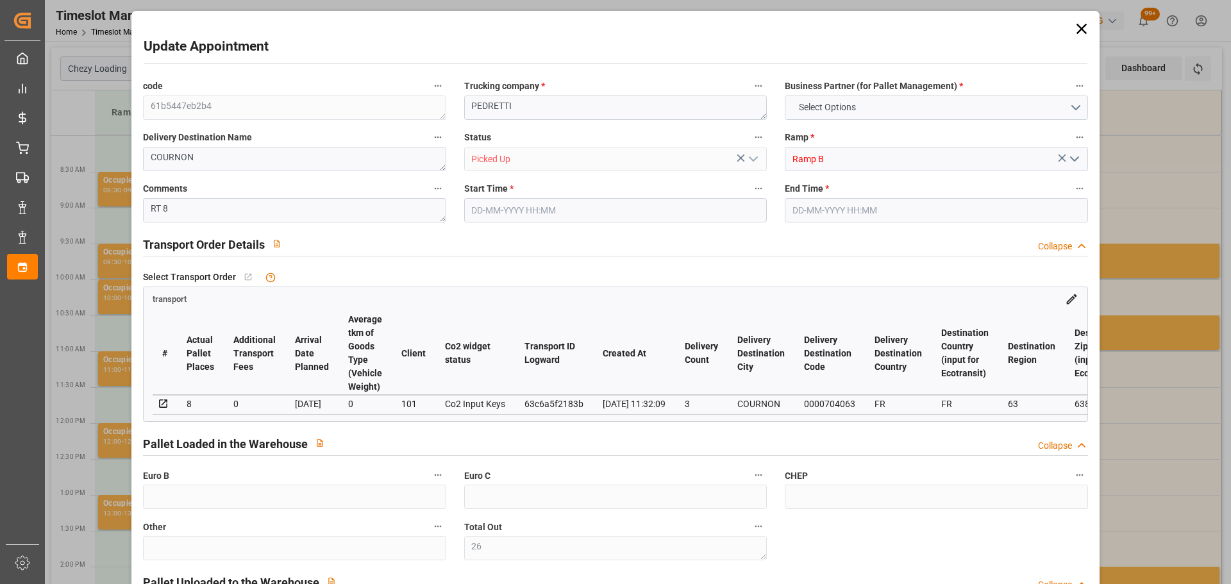
type input "0"
type input "406.71"
type input "0"
type input "26"
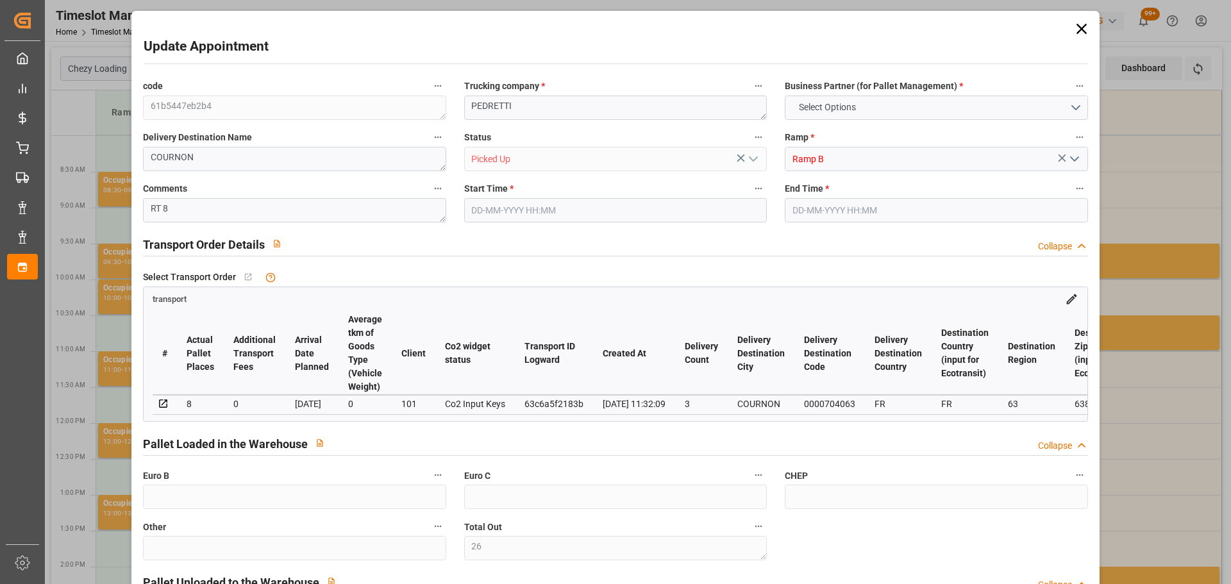
type input "2155.46"
type input "3419.464"
type input "7914.822"
type input "63"
type input "2"
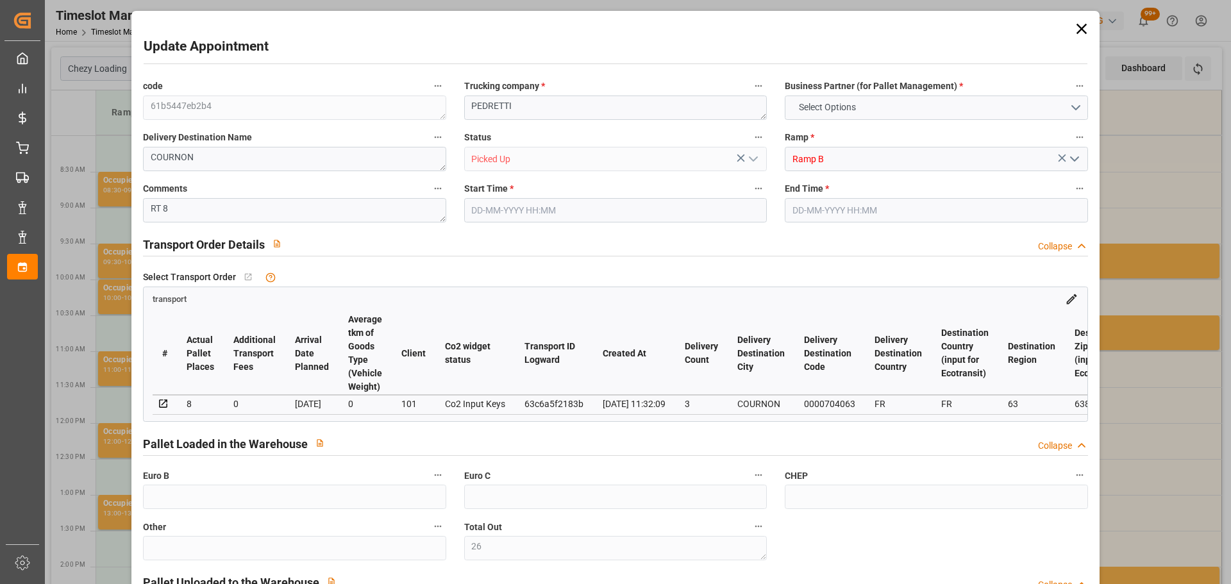
type input "602"
type input "26"
type input "101"
type input "2466.064"
type input "0"
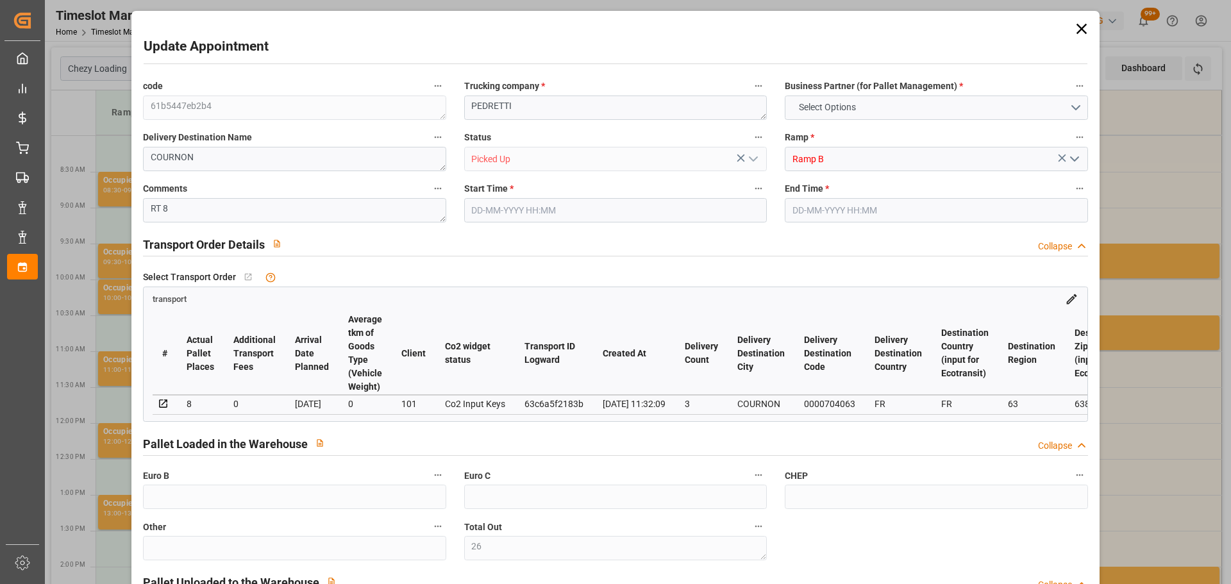
type input "10767.6795"
type input "0"
type input "21"
type input "80"
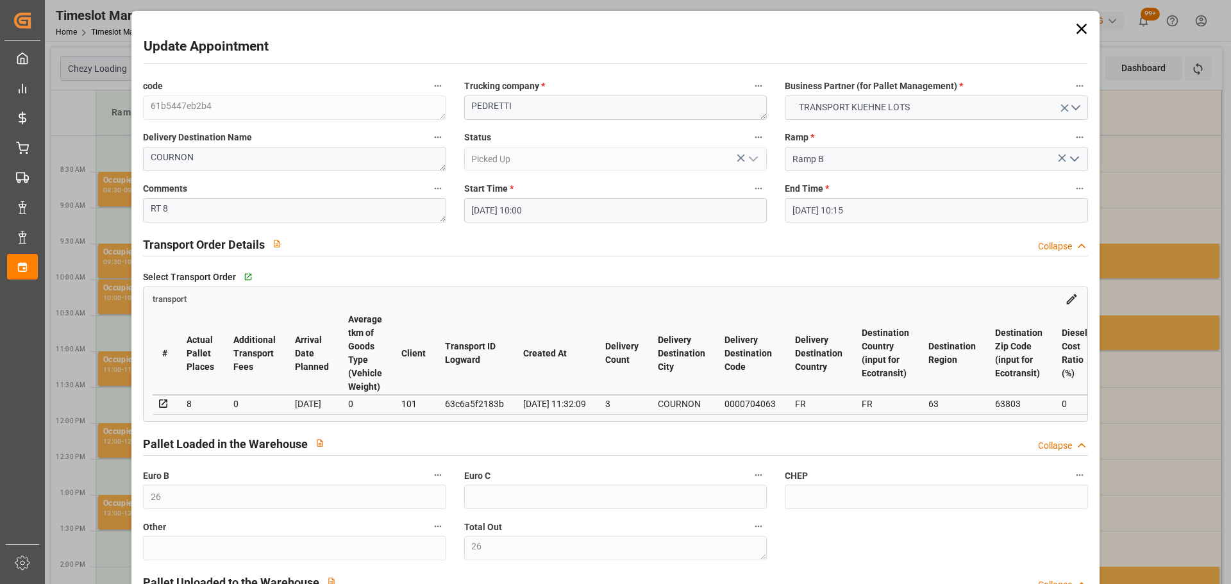
type input "[DATE] 10:00"
type input "[DATE] 10:15"
type input "[DATE] 13:09"
type input "[DATE] 11:32"
type input "[DATE]"
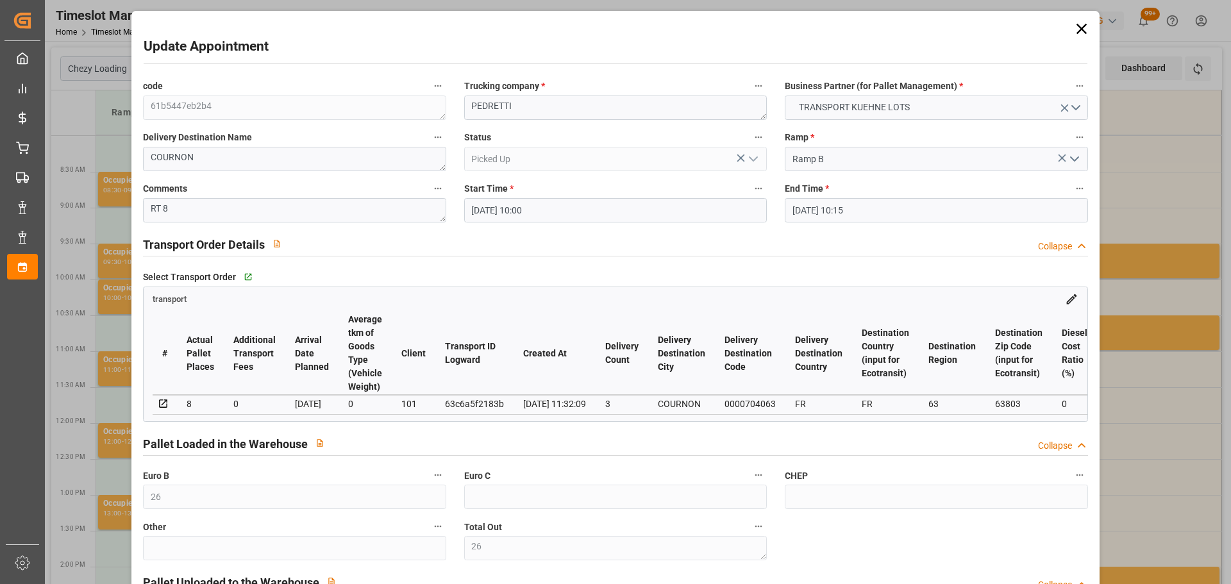
type input "[DATE]"
click at [1075, 24] on icon at bounding box center [1082, 29] width 18 height 18
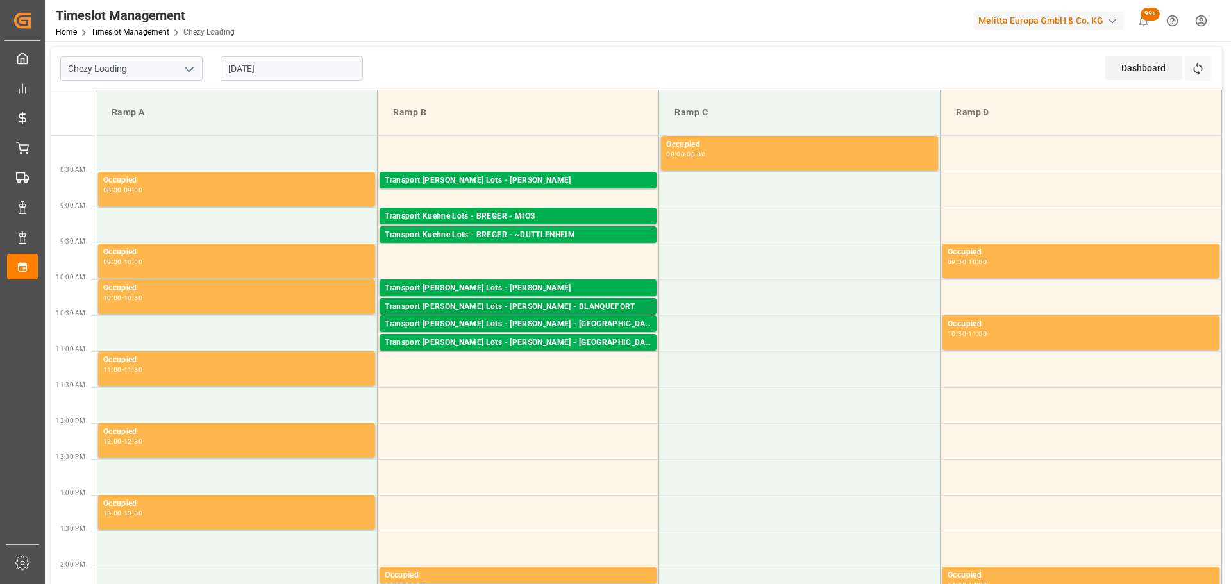
click at [527, 301] on div "Transport [PERSON_NAME] Lots - [PERSON_NAME] - BLANQUEFORT" at bounding box center [518, 307] width 267 height 13
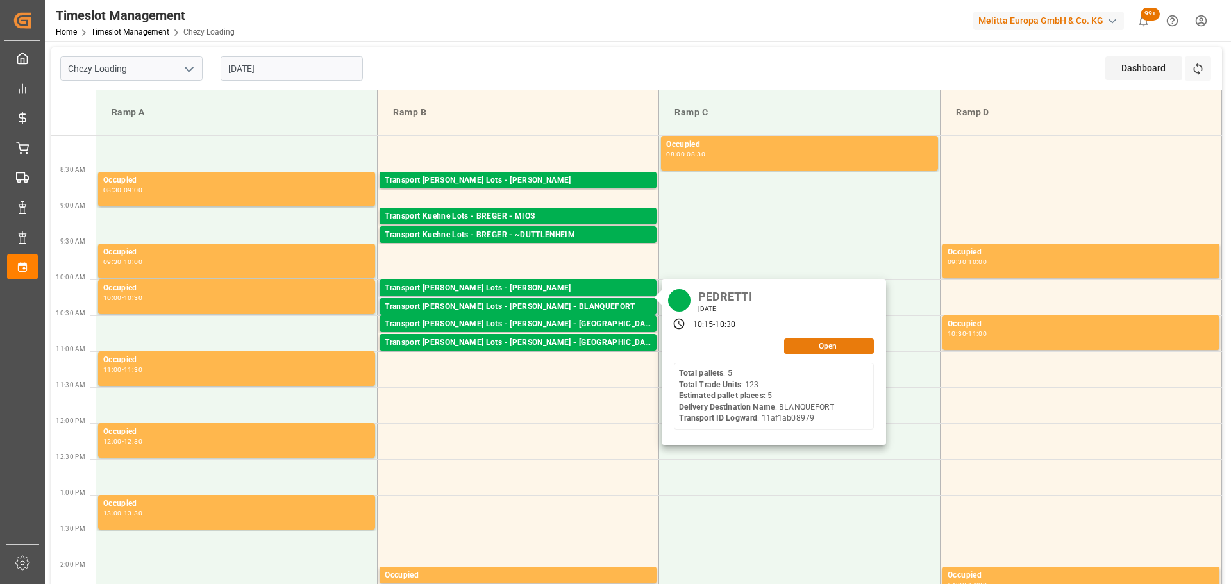
click at [847, 342] on button "Open" at bounding box center [829, 346] width 90 height 15
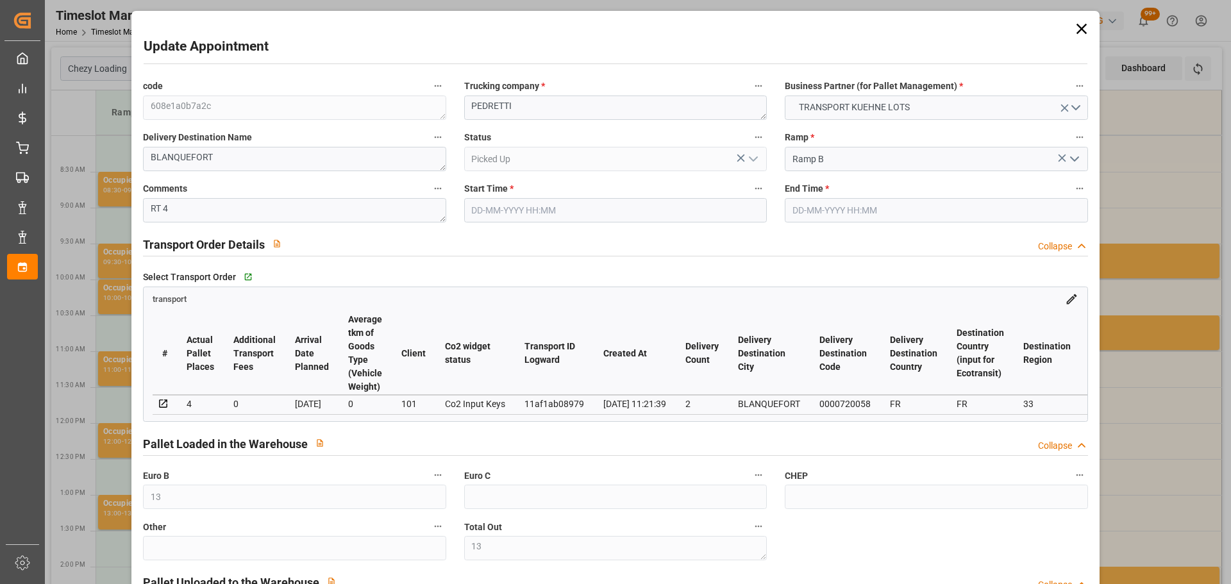
type input "[DATE] 10:15"
type input "[DATE] 10:30"
type input "[DATE] 14:08"
type input "[DATE] 11:21"
type input "[DATE]"
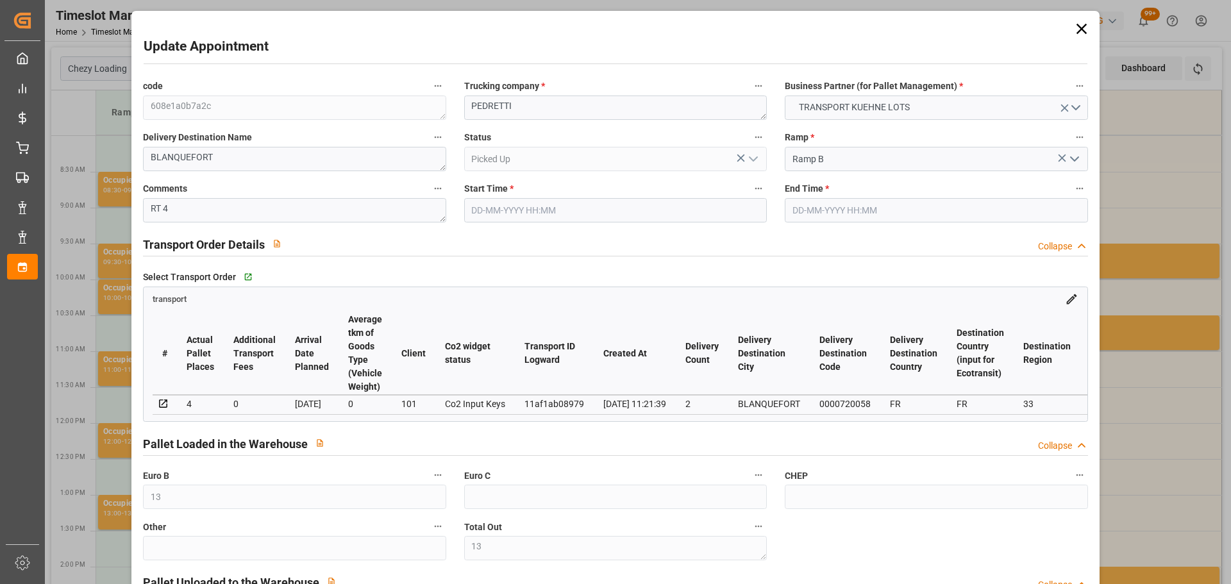
type input "[DATE]"
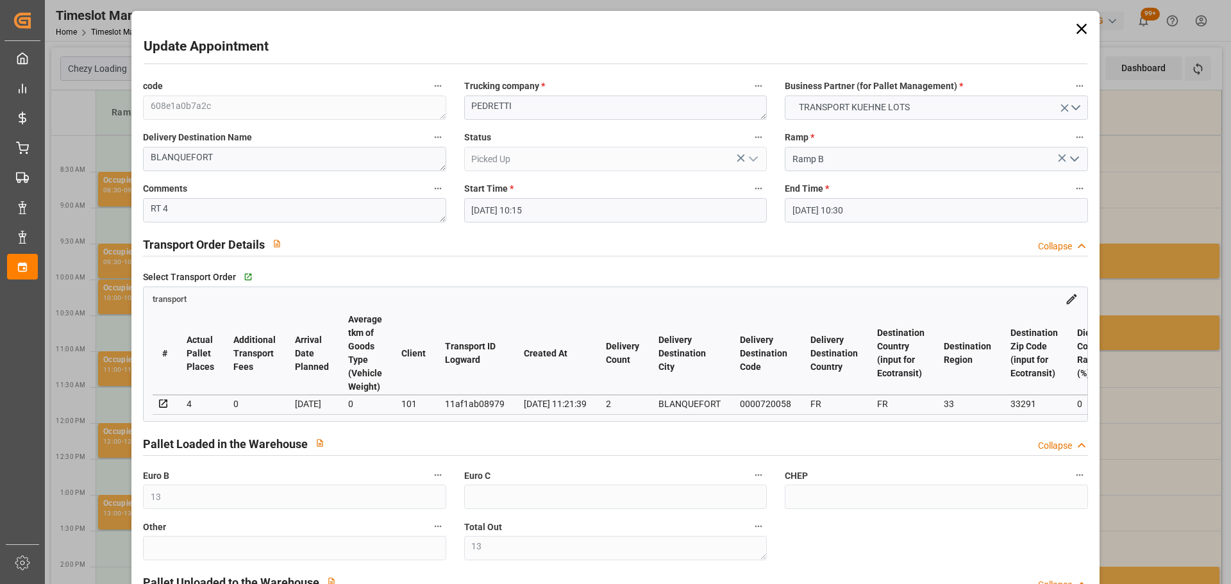
click at [1081, 22] on icon at bounding box center [1082, 29] width 18 height 18
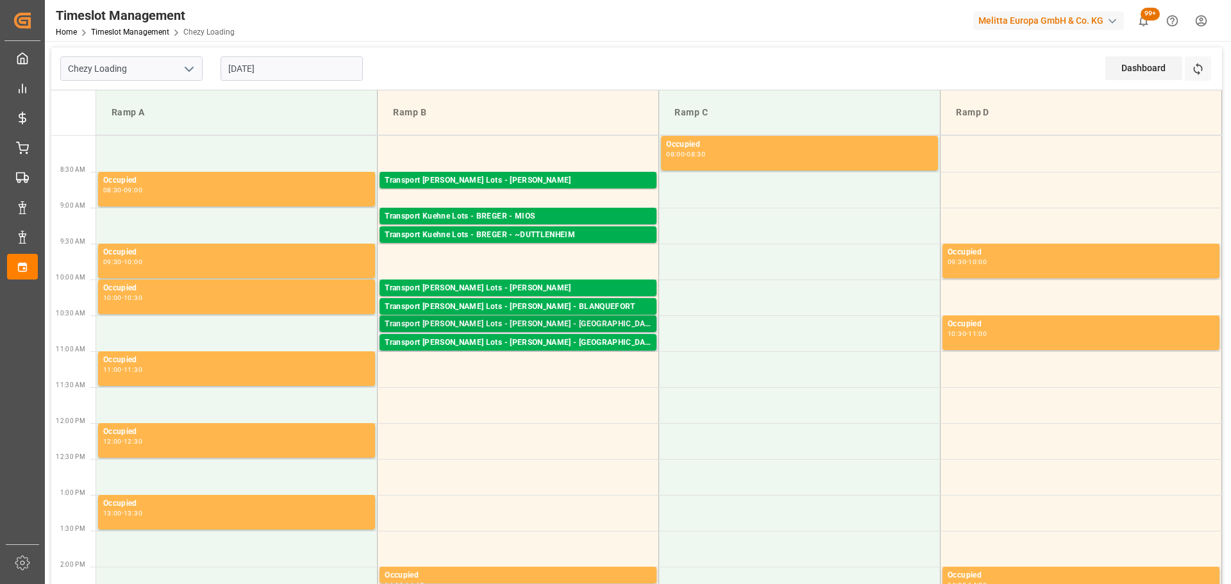
click at [503, 319] on div "Transport [PERSON_NAME] Lots - [PERSON_NAME] - [GEOGRAPHIC_DATA] LES MINES" at bounding box center [518, 324] width 267 height 13
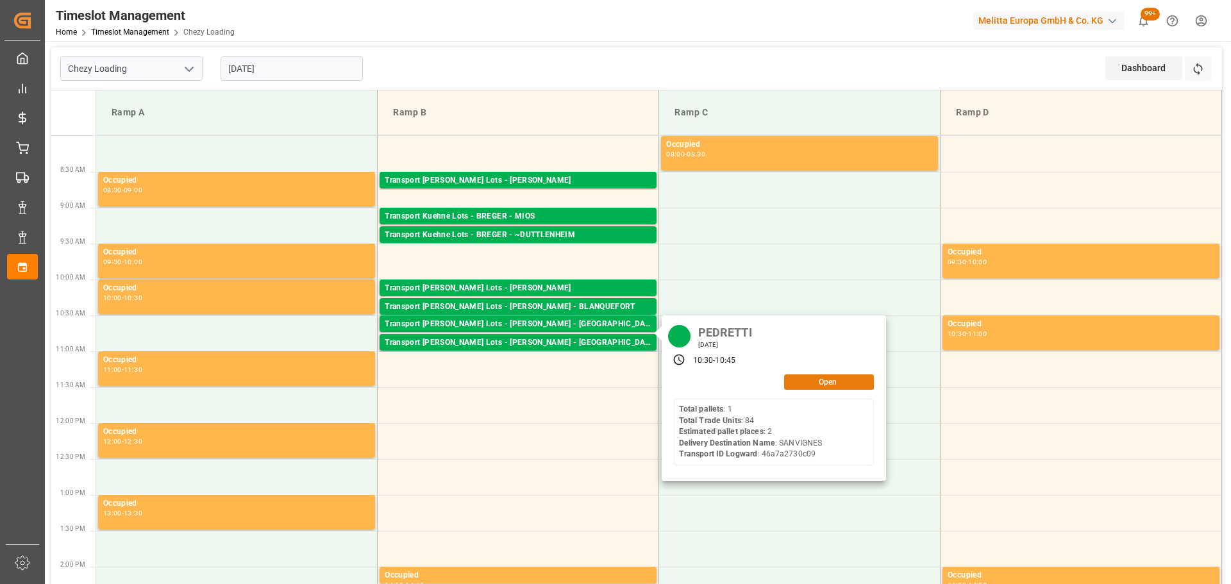
click at [810, 377] on button "Open" at bounding box center [829, 382] width 90 height 15
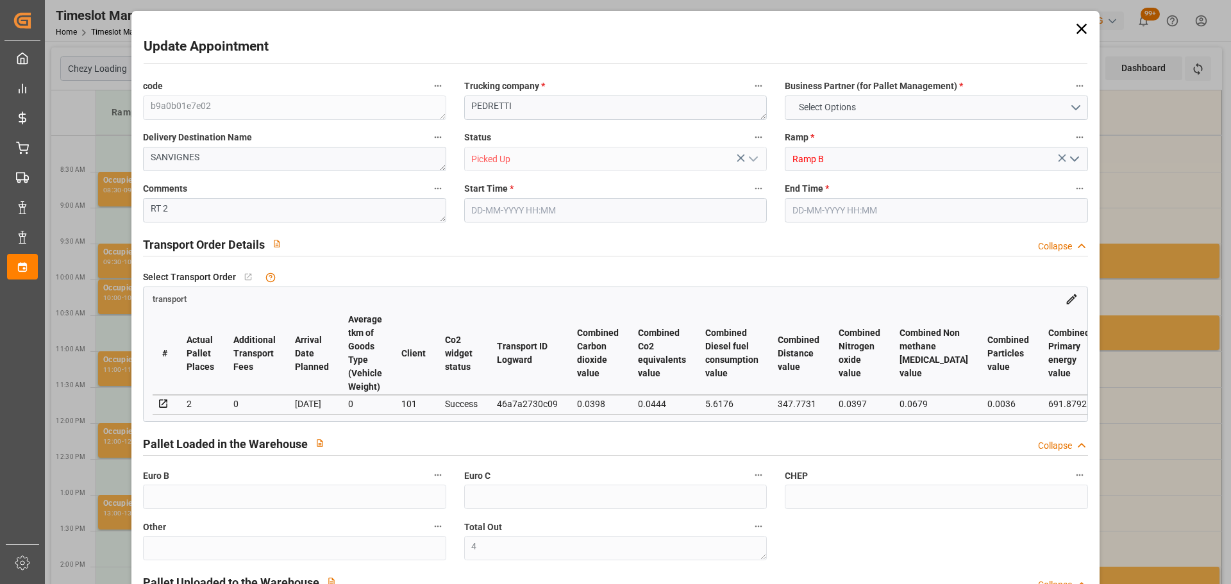
type input "4"
type input "2"
type input "173.59"
type input "0"
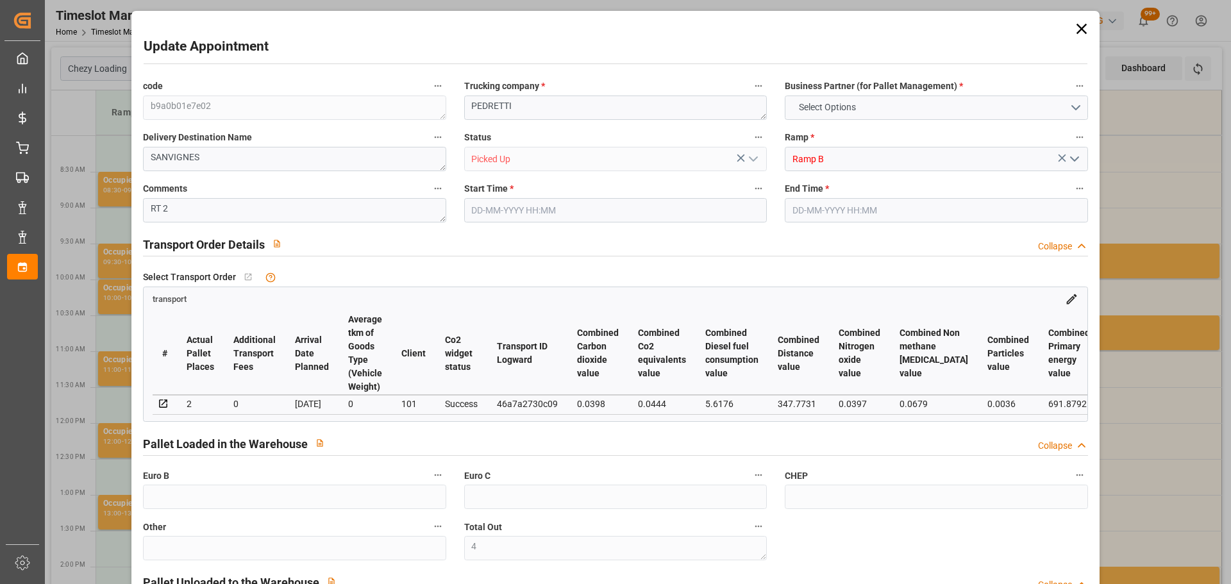
type input "0"
type input "173.59"
type input "0"
type input "4"
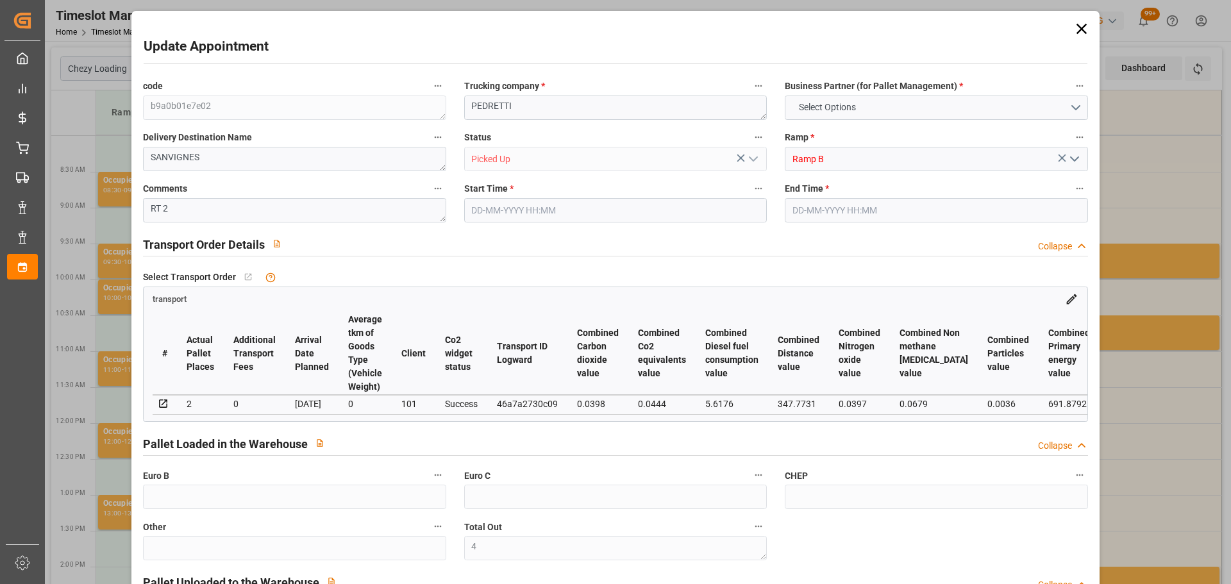
type input "193.14"
type input "315.04"
type input "1443.888"
type input "71"
type input "1"
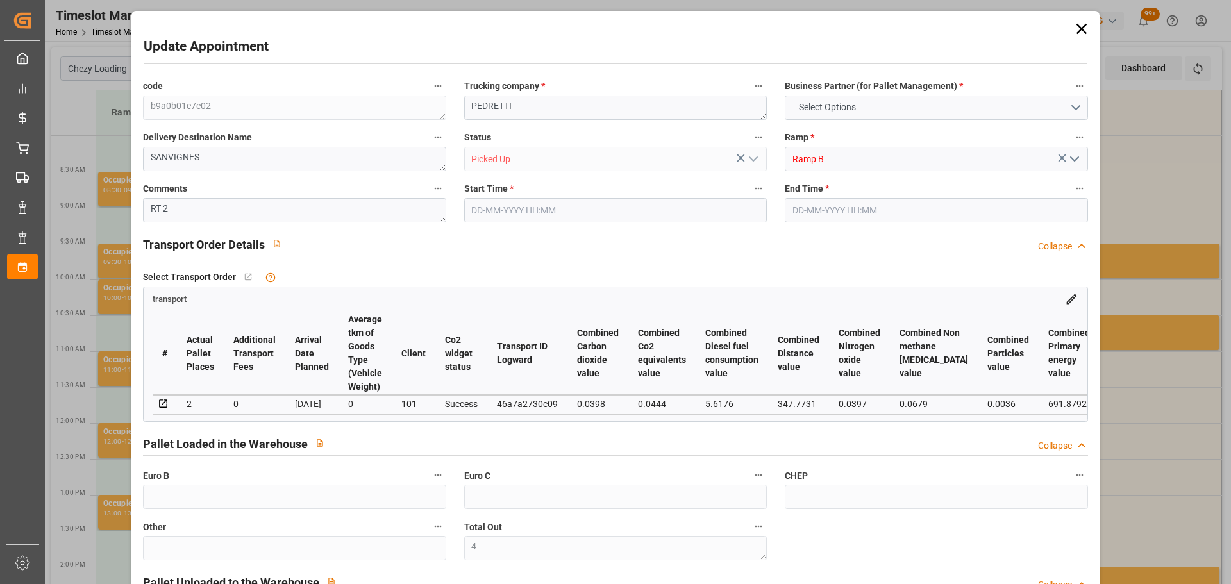
type input "84"
type input "4"
type input "101"
type input "237.096"
type input "0"
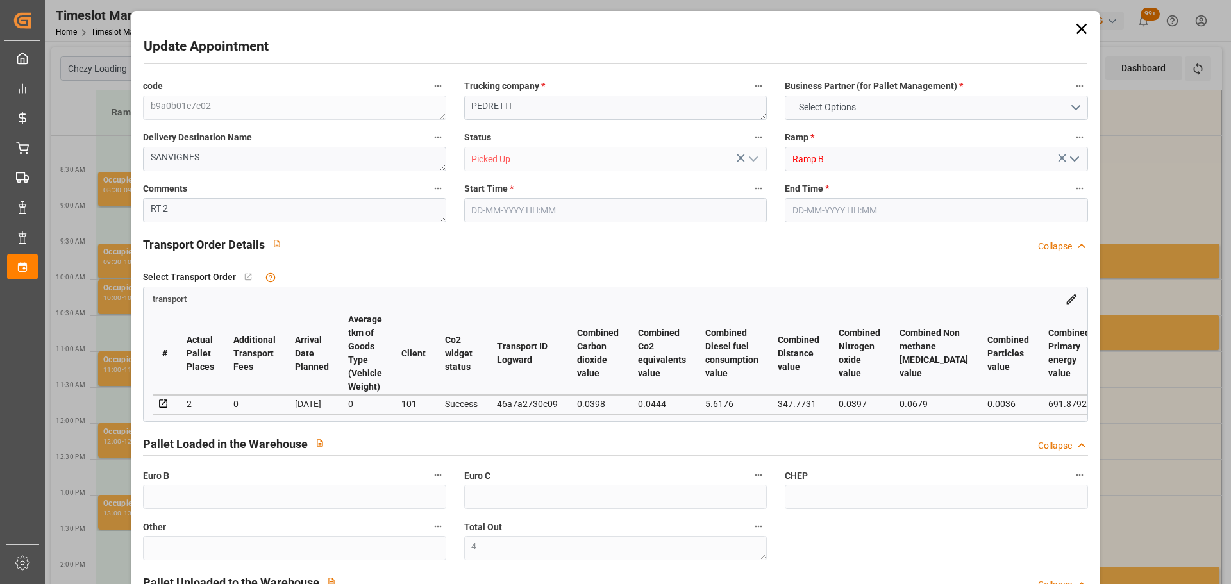
type input "4710.8598"
type input "0"
type input "21"
type input "35"
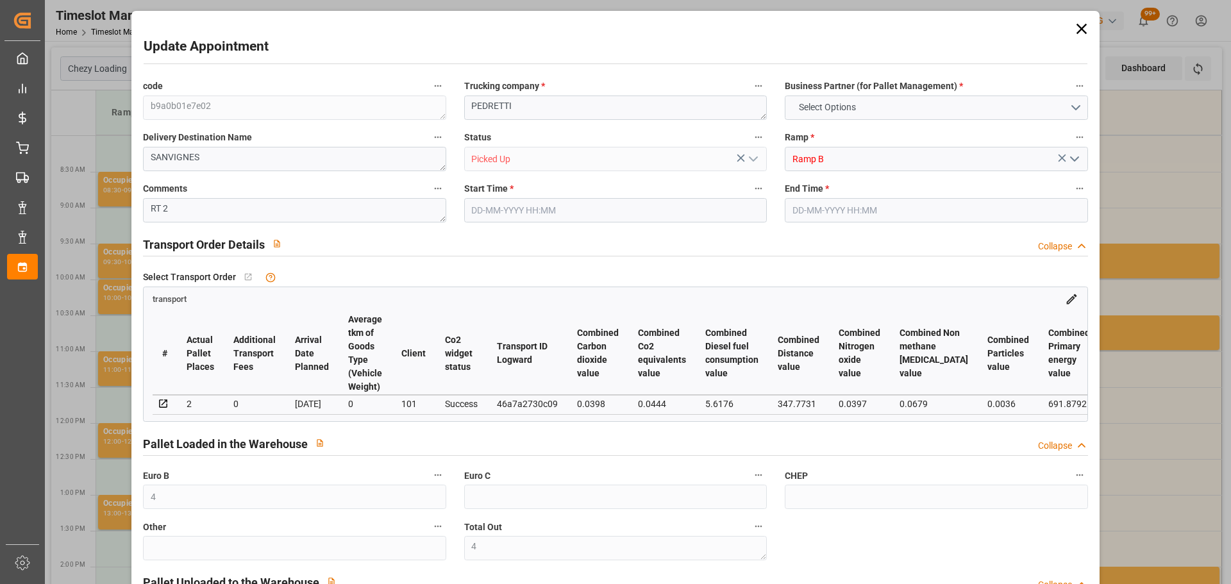
type input "[DATE] 10:30"
type input "[DATE] 10:45"
type input "[DATE] 14:08"
type input "[DATE] 11:22"
type input "[DATE]"
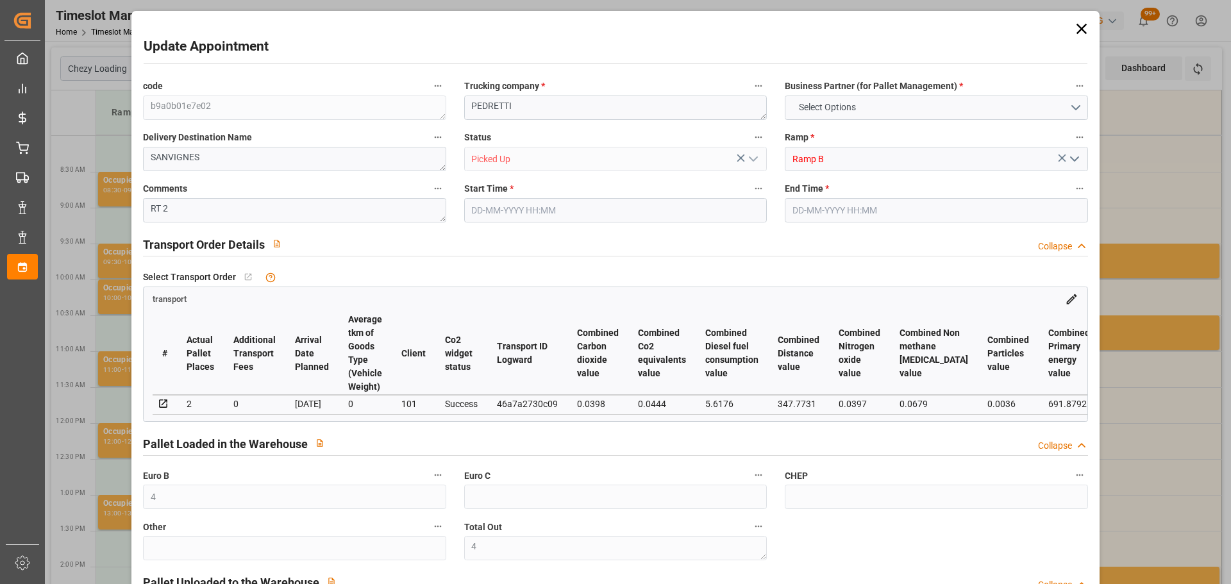
type input "[DATE]"
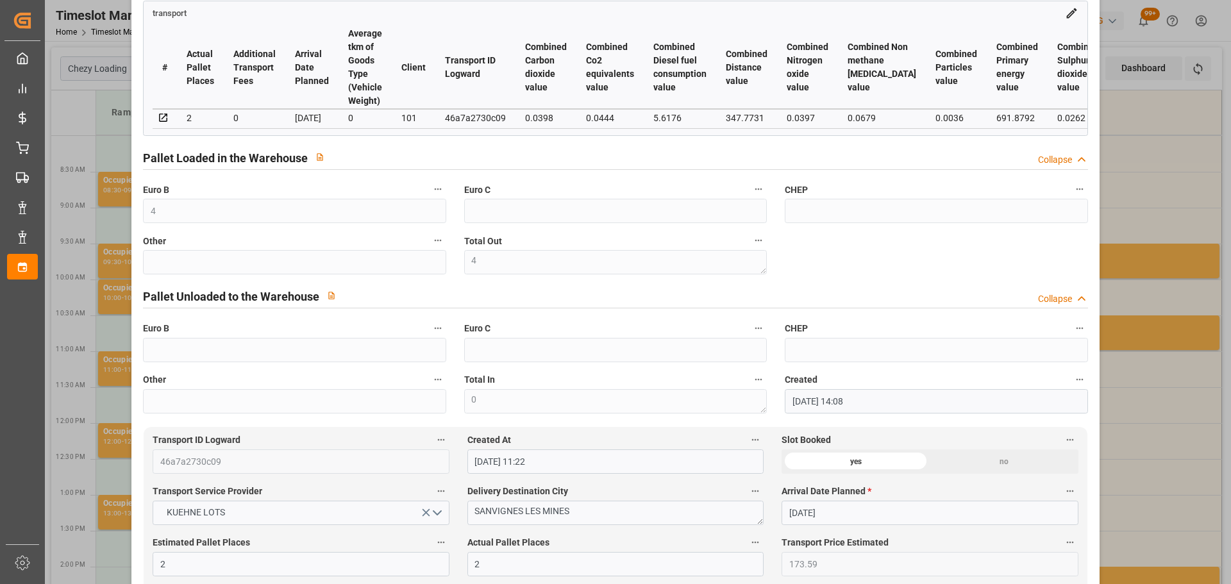
scroll to position [321, 0]
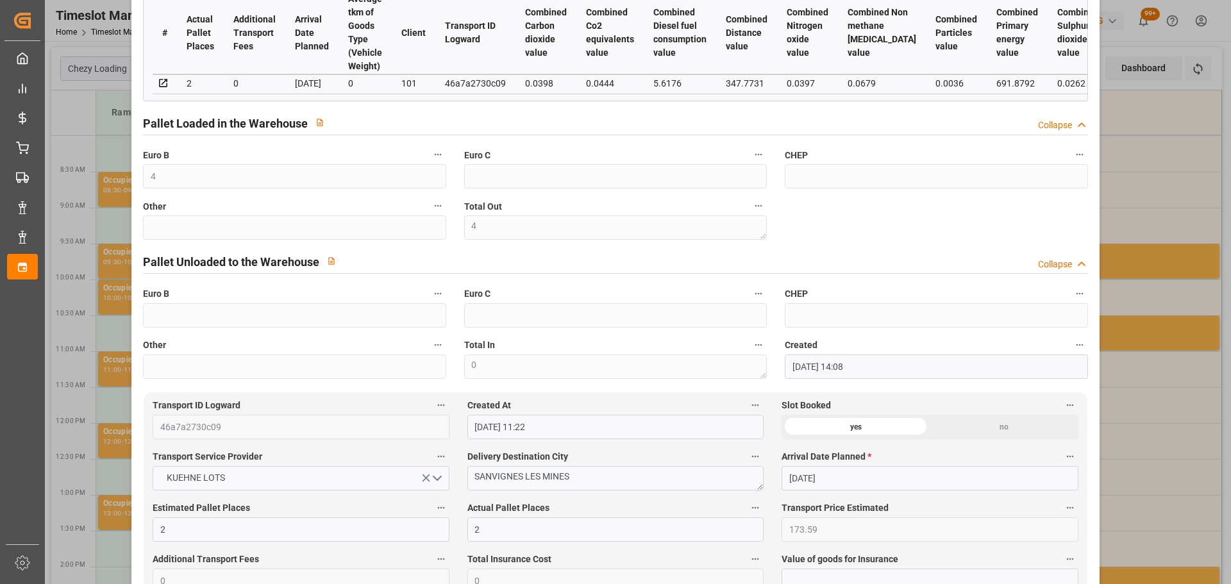
click at [1168, 212] on div "Update Appointment code b9a0b01e7e02 Trucking company * [PERSON_NAME] Business …" at bounding box center [615, 292] width 1231 height 584
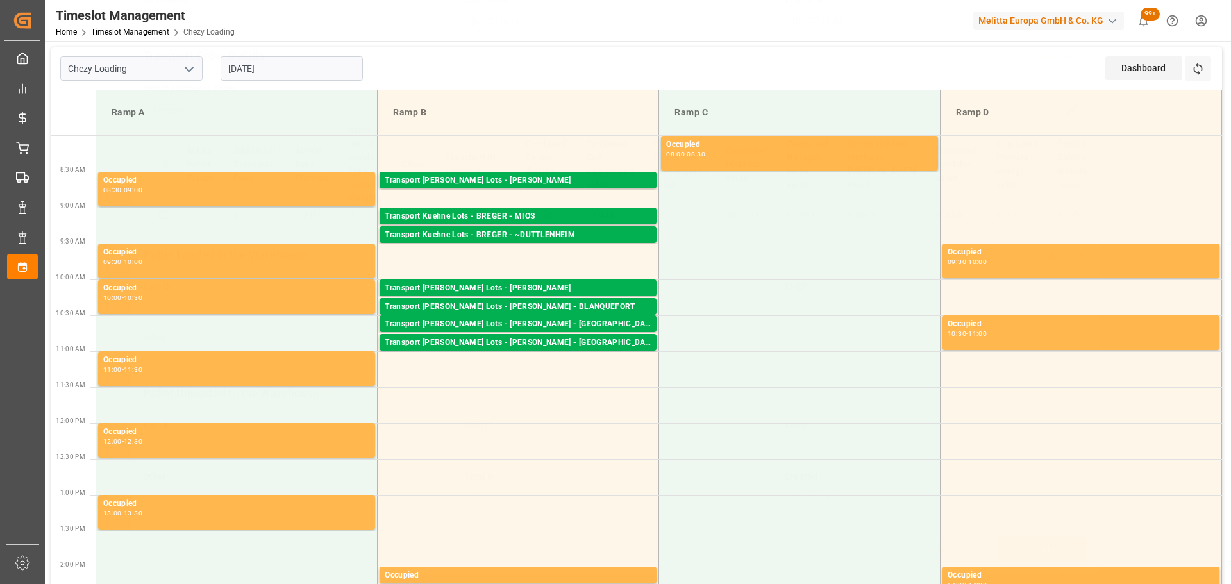
scroll to position [194, 0]
click at [557, 337] on div "Transport [PERSON_NAME] Lots - [PERSON_NAME] - [GEOGRAPHIC_DATA][PERSON_NAME]" at bounding box center [518, 343] width 267 height 13
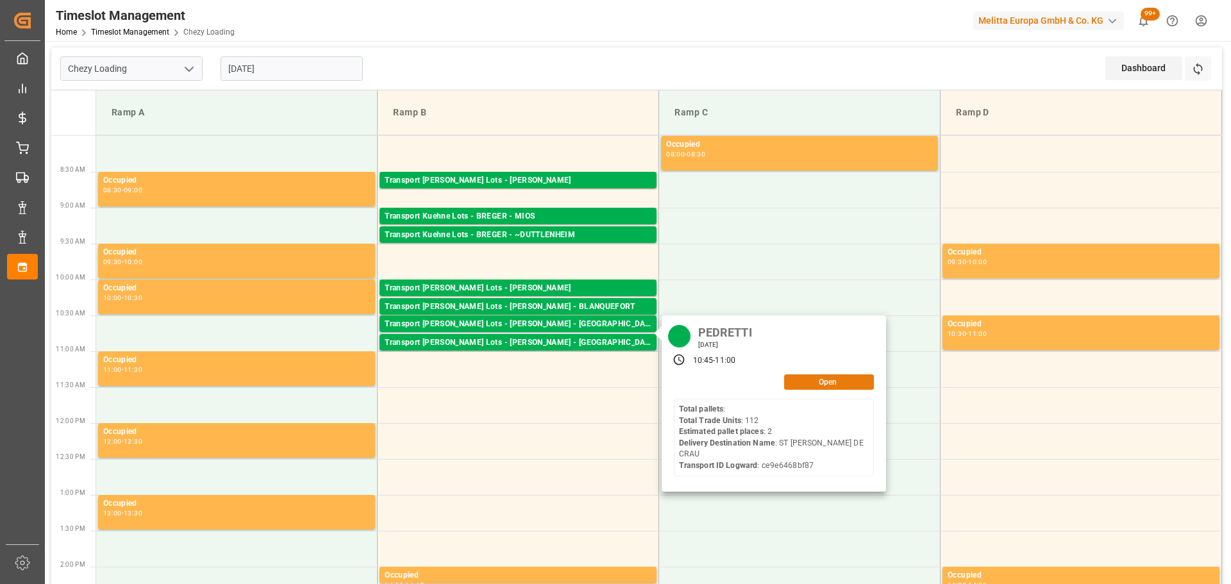
click at [802, 376] on button "Open" at bounding box center [829, 382] width 90 height 15
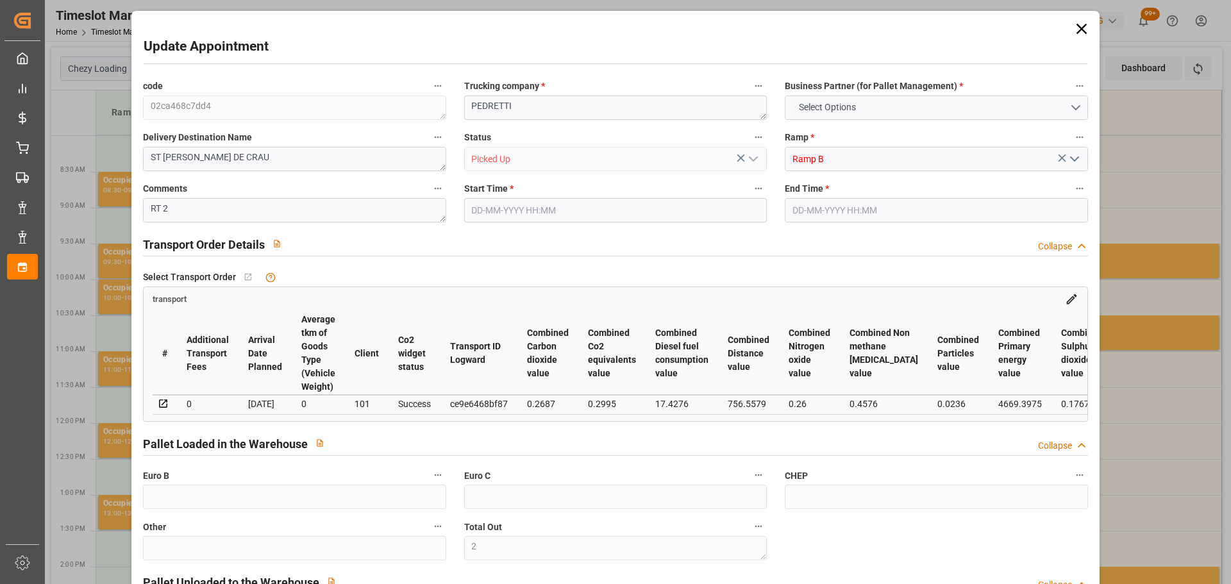
type input "2"
type input "266.83"
type input "0"
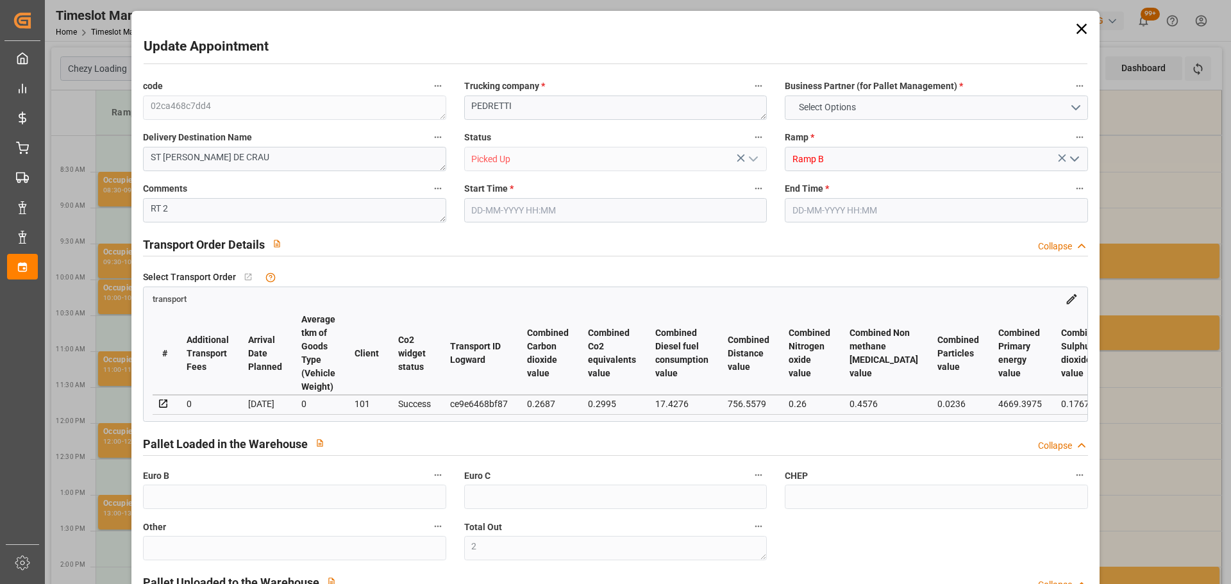
type input "0"
type input "266.83"
type input "0"
type input "2"
type input "570.843"
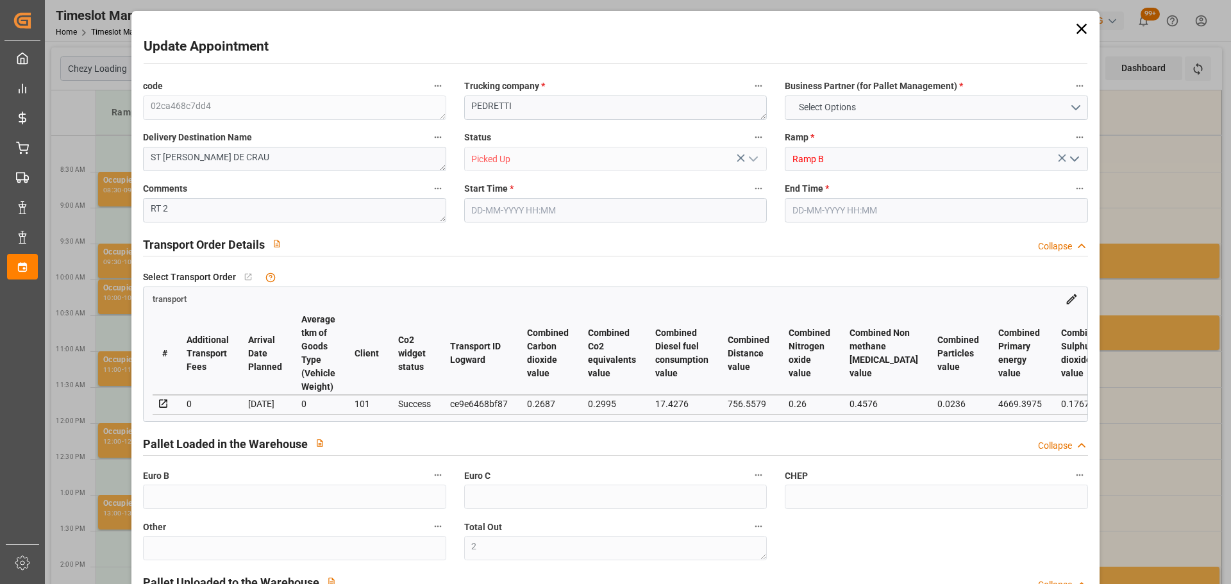
type input "732.634"
type input "2031.732"
type input "13"
type input "0"
type input "112"
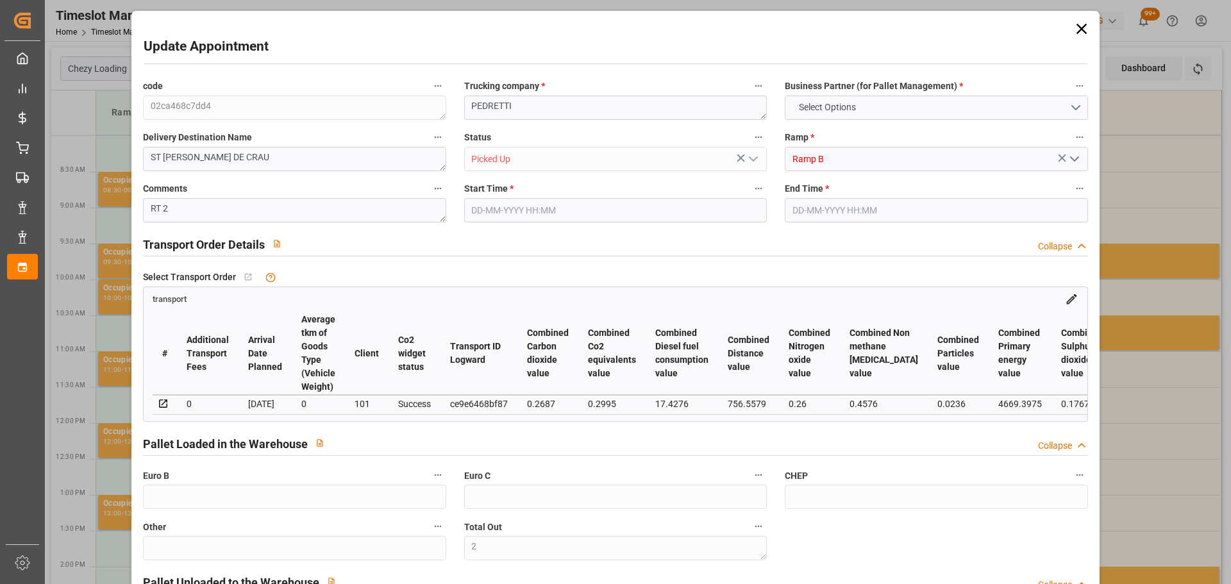
type input "2"
type input "101"
type input "686.634"
type input "0"
type input "4710.8598"
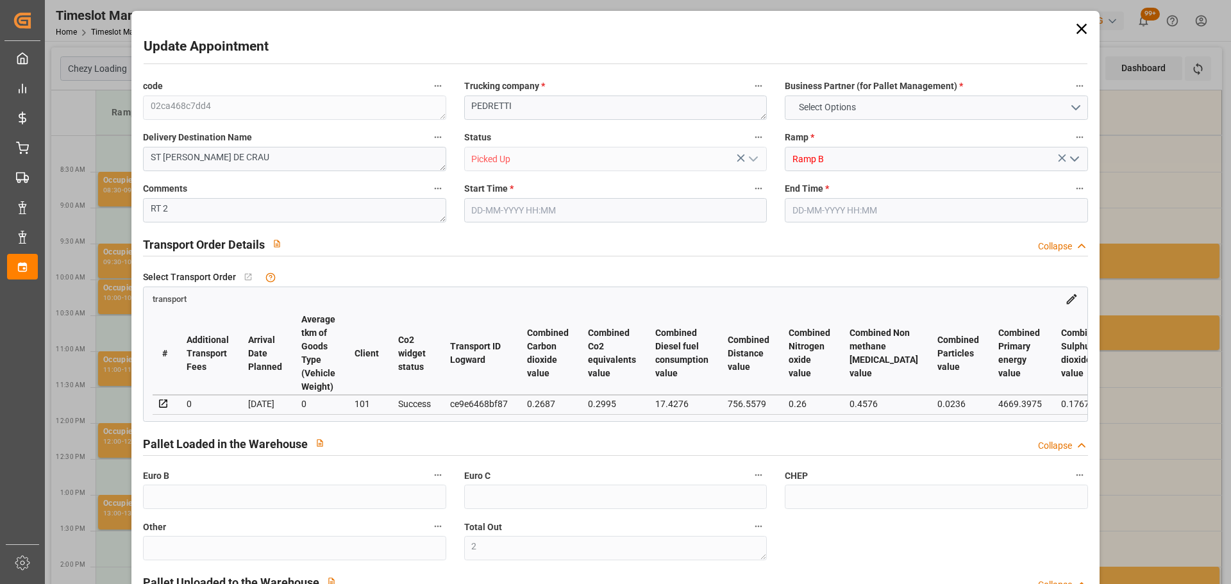
type input "0"
type input "21"
type input "35"
type input "[DATE] 10:45"
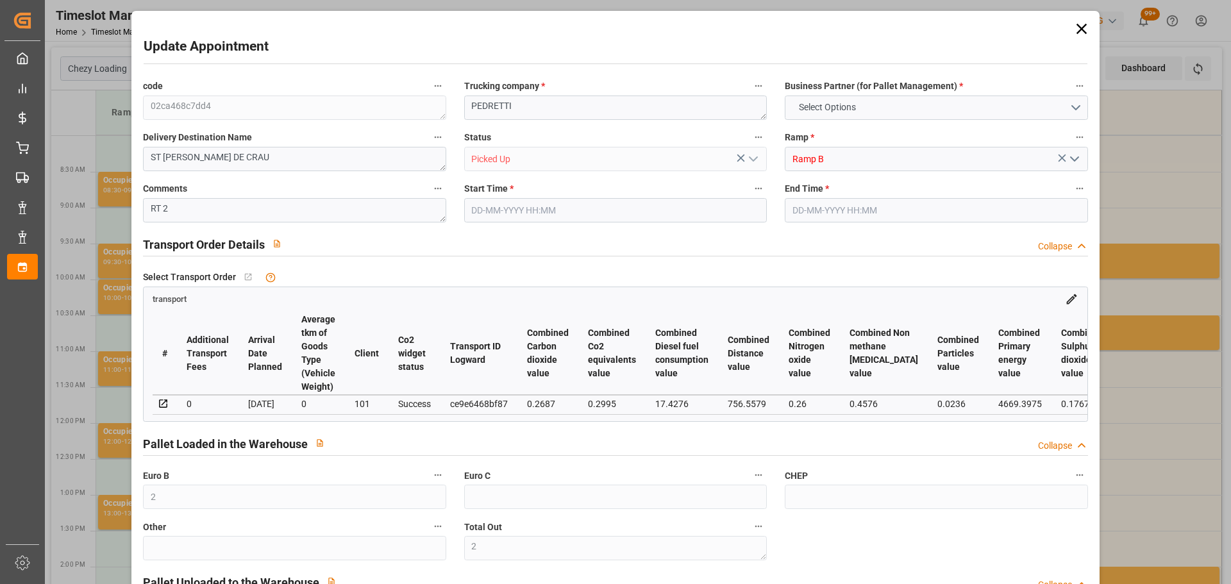
type input "[DATE] 11:00"
type input "[DATE] 14:09"
type input "[DATE] 11:20"
type input "[DATE]"
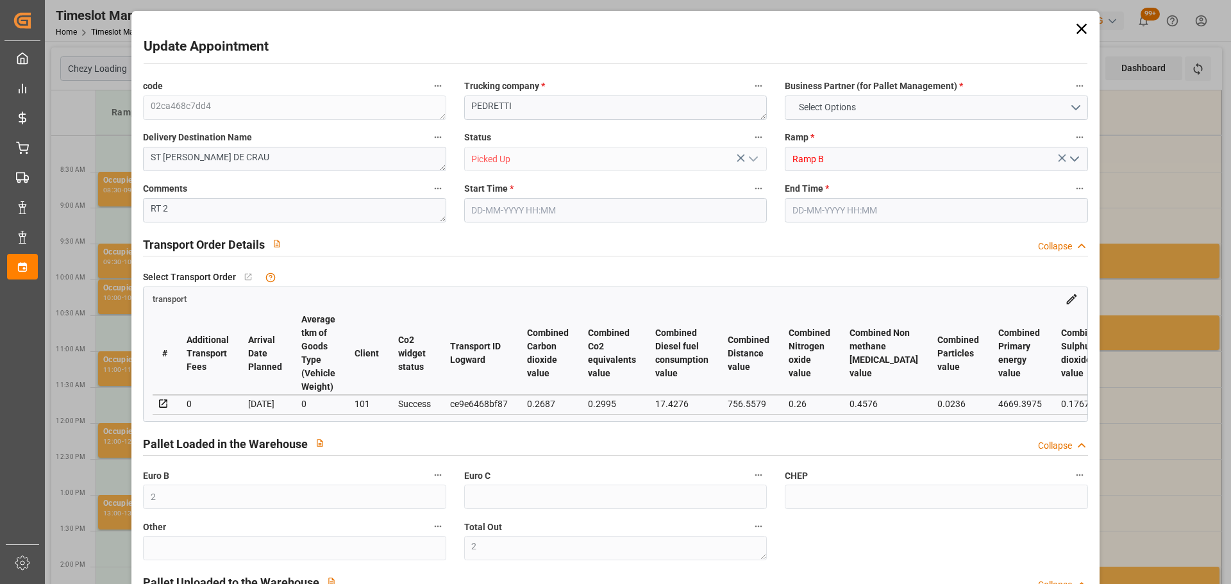
type input "[DATE]"
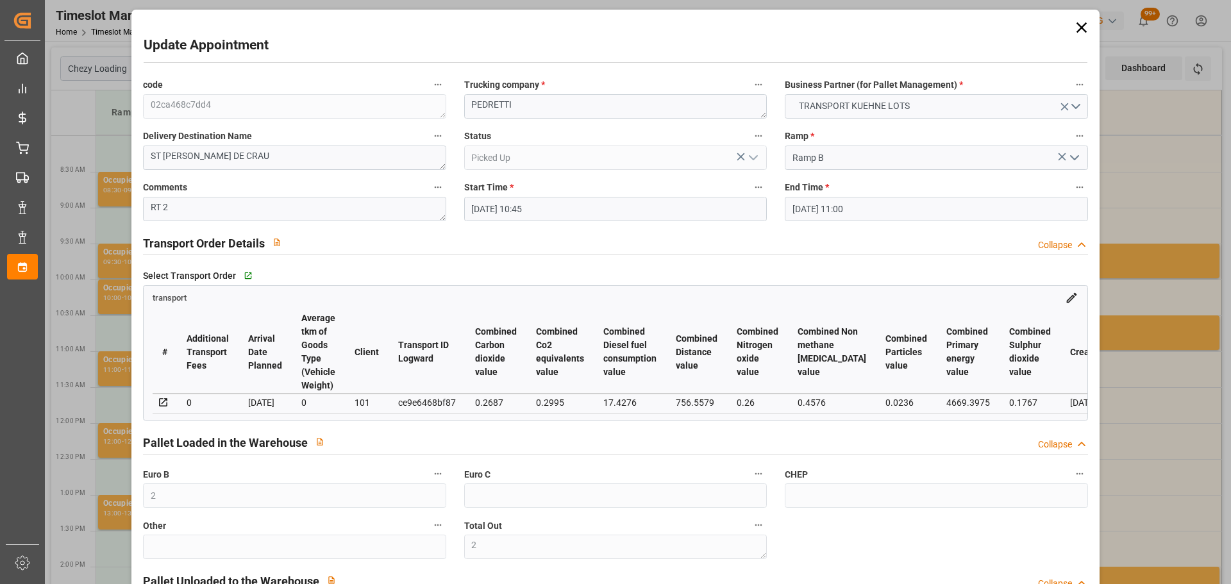
scroll to position [0, 0]
click at [1078, 24] on icon at bounding box center [1082, 29] width 18 height 18
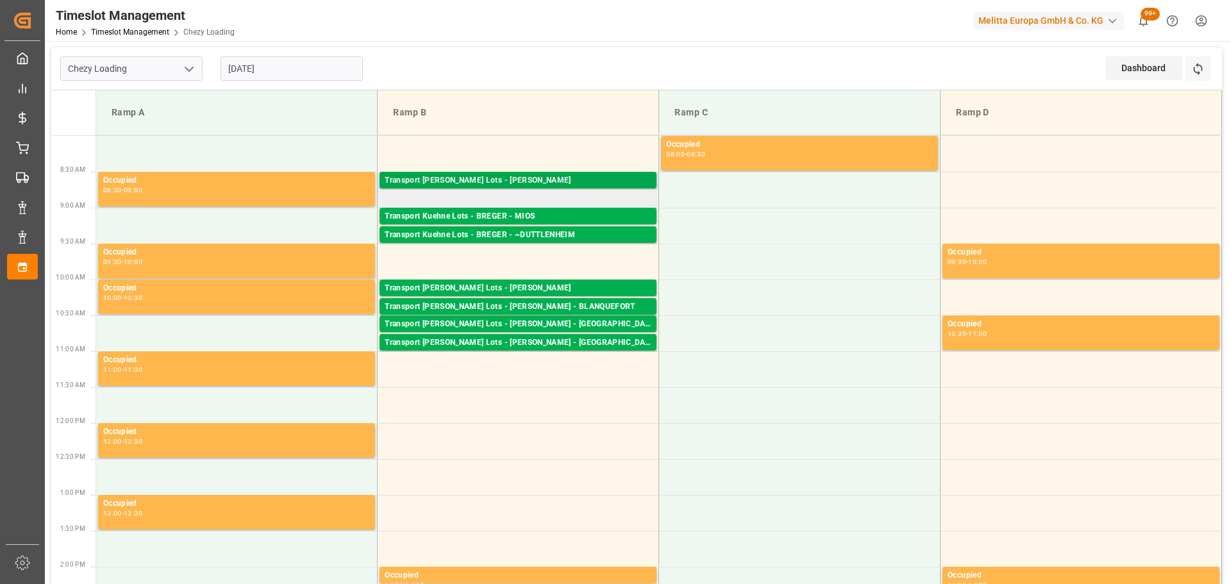
click at [523, 176] on div "Transport [PERSON_NAME] Lots - [PERSON_NAME]" at bounding box center [518, 180] width 267 height 13
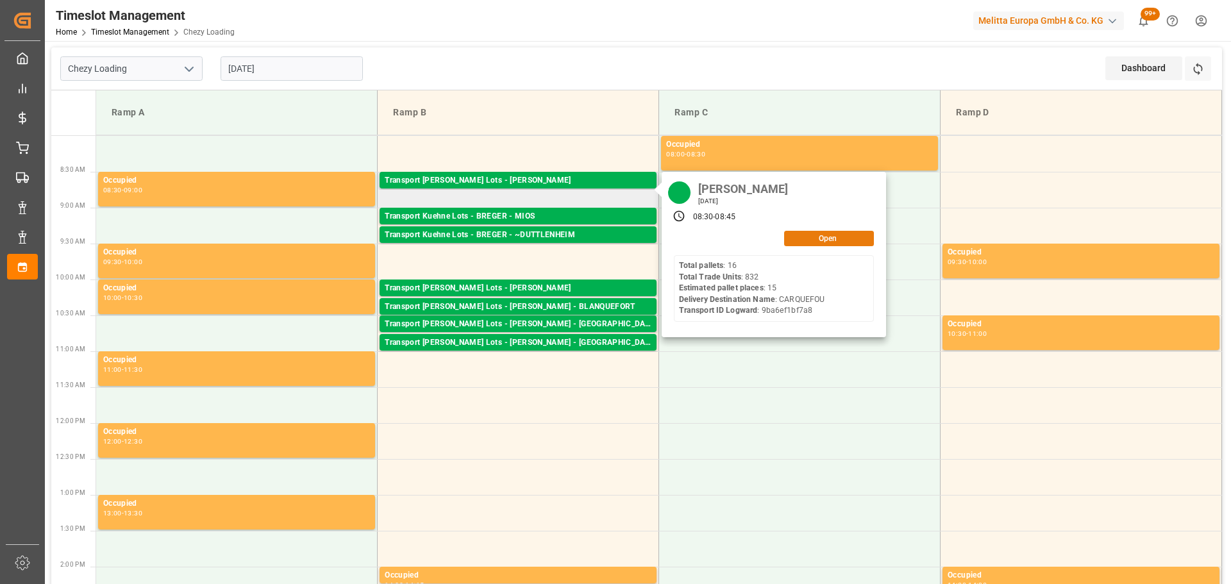
click at [839, 239] on button "Open" at bounding box center [829, 238] width 90 height 15
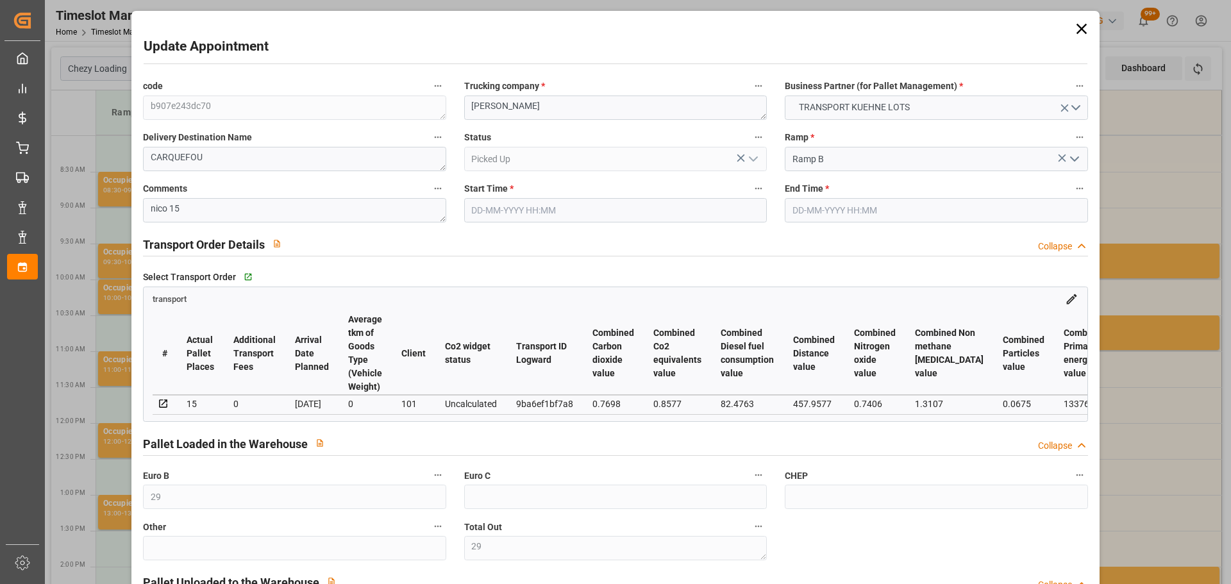
type input "[DATE] 08:30"
type input "[DATE] 08:45"
type input "[DATE] 13:11"
type input "[DATE] 12:22"
type input "[DATE]"
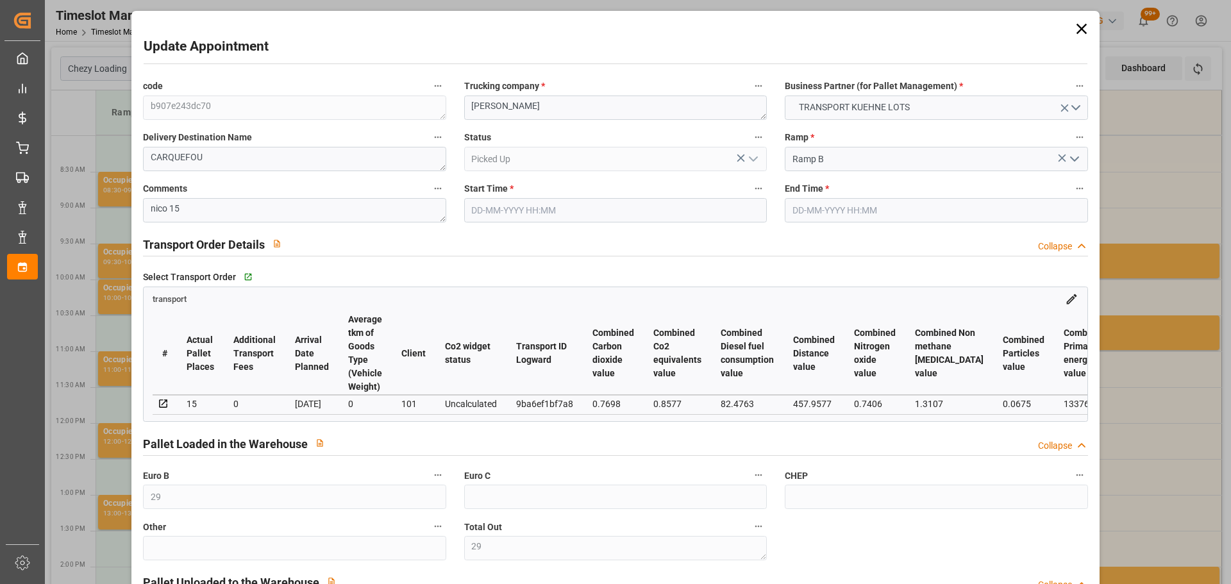
type input "[DATE]"
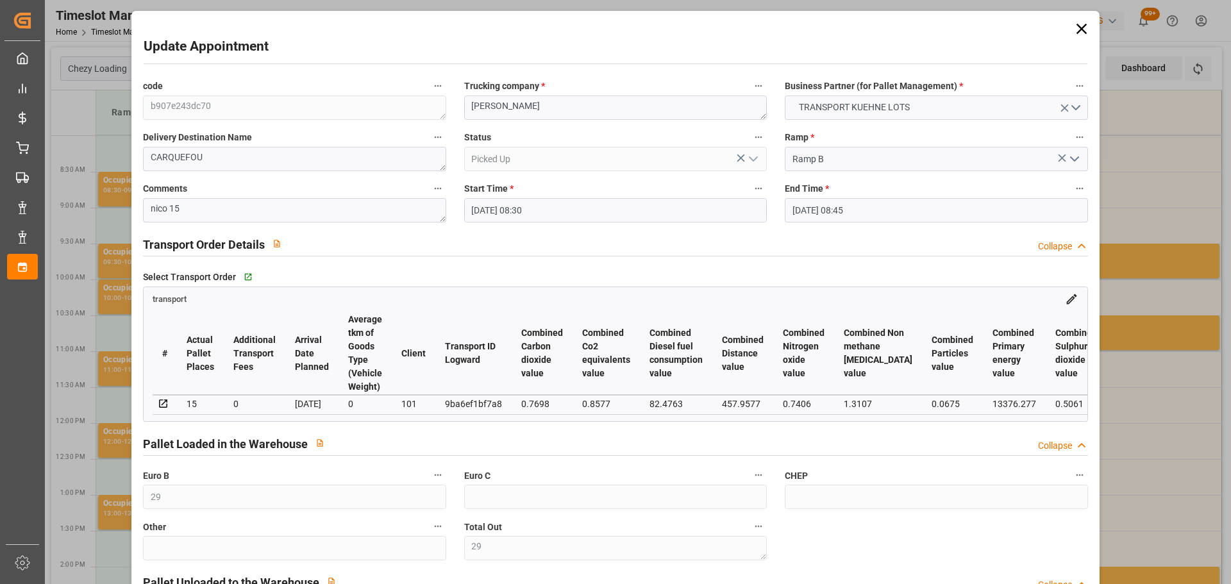
click at [1073, 28] on icon at bounding box center [1082, 29] width 18 height 18
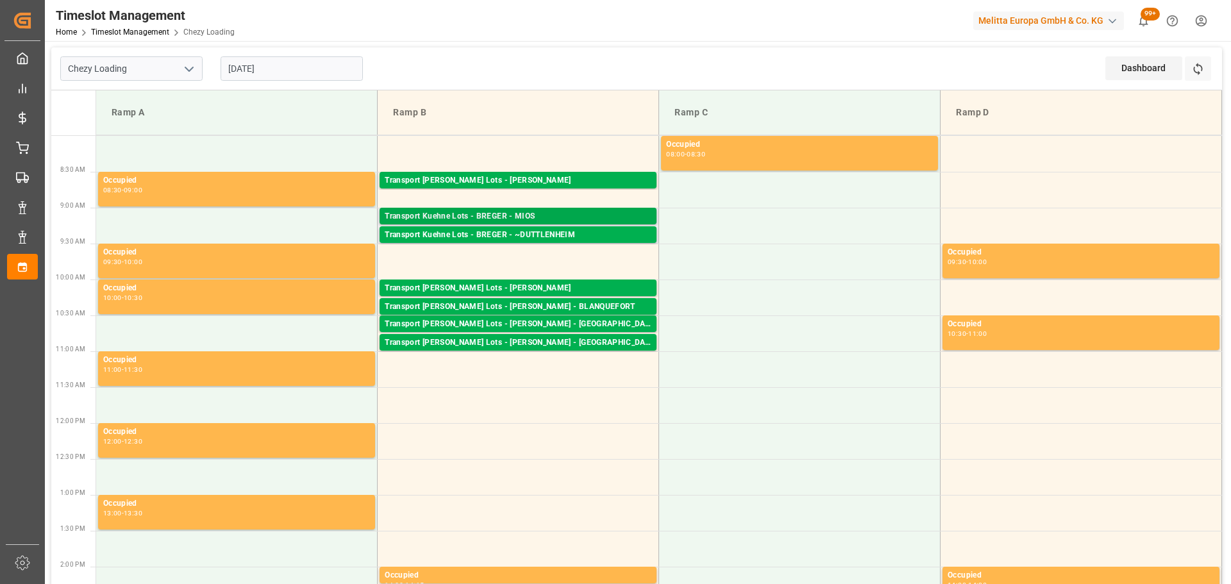
click at [471, 215] on div "Transport Kuehne Lots - BREGER - MIOS" at bounding box center [518, 216] width 267 height 13
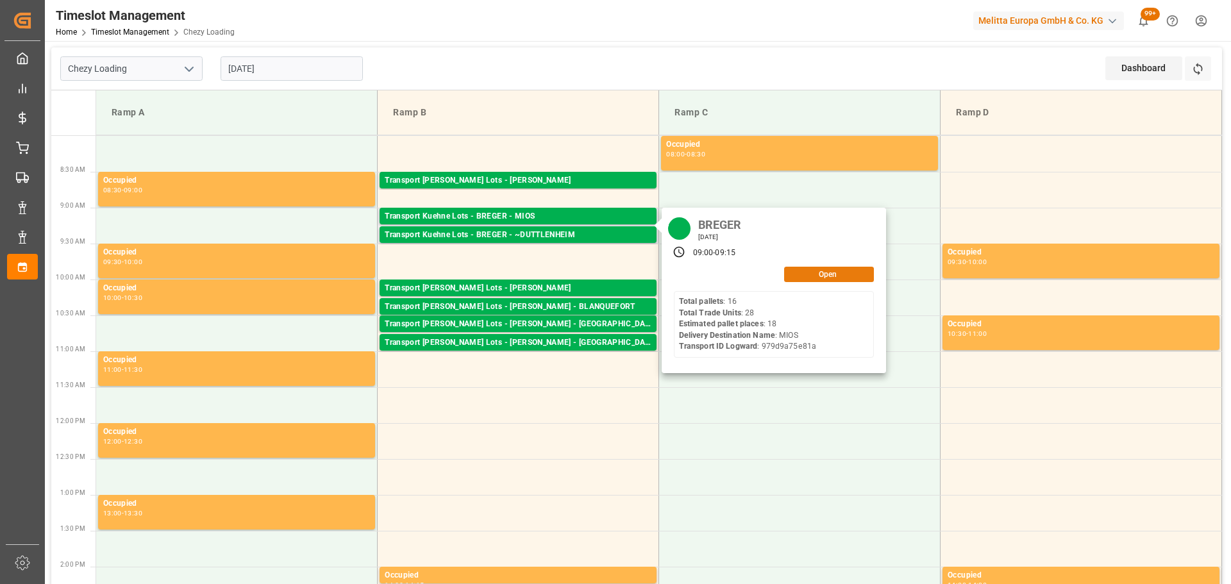
click at [830, 273] on button "Open" at bounding box center [829, 274] width 90 height 15
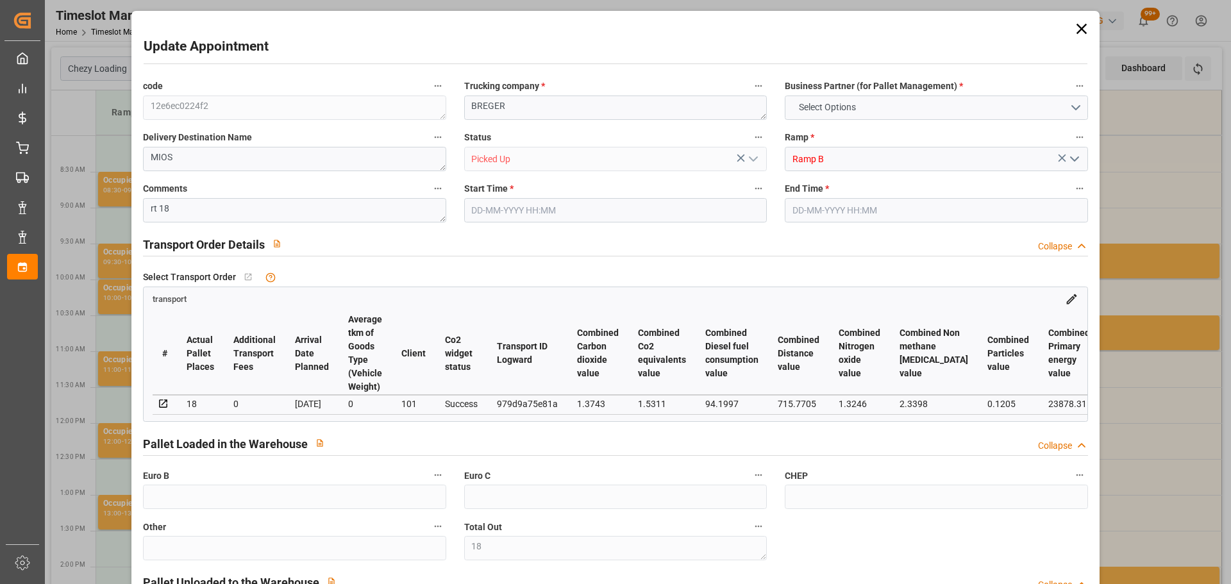
type input "18"
type input "692.69"
type input "0"
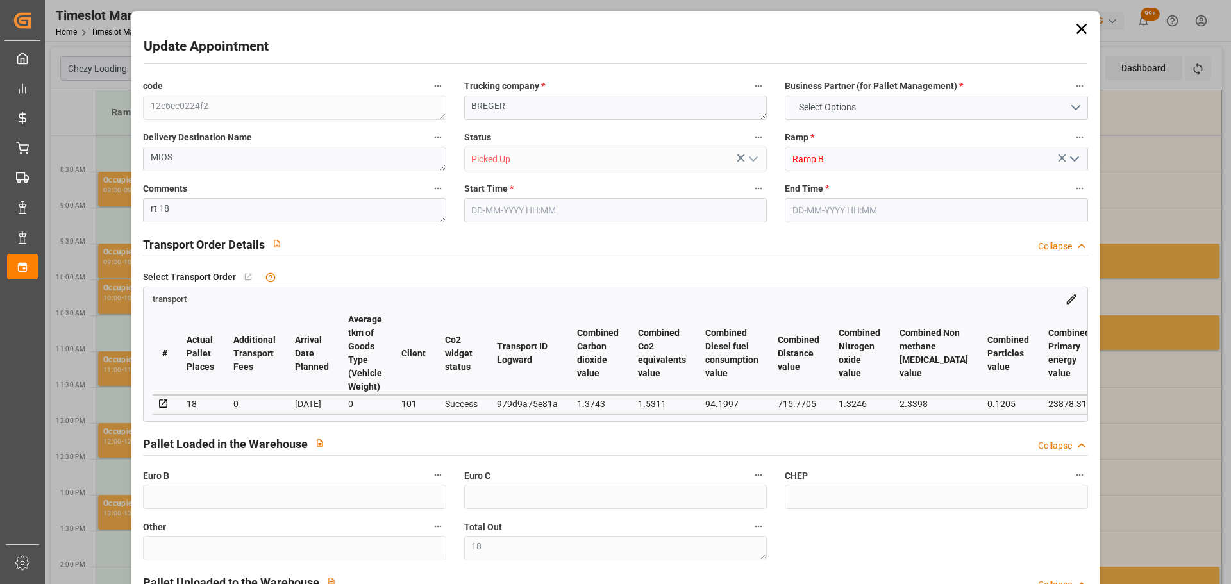
type input "969.6"
type input "0"
type input "1662.29"
type input "0"
type input "18"
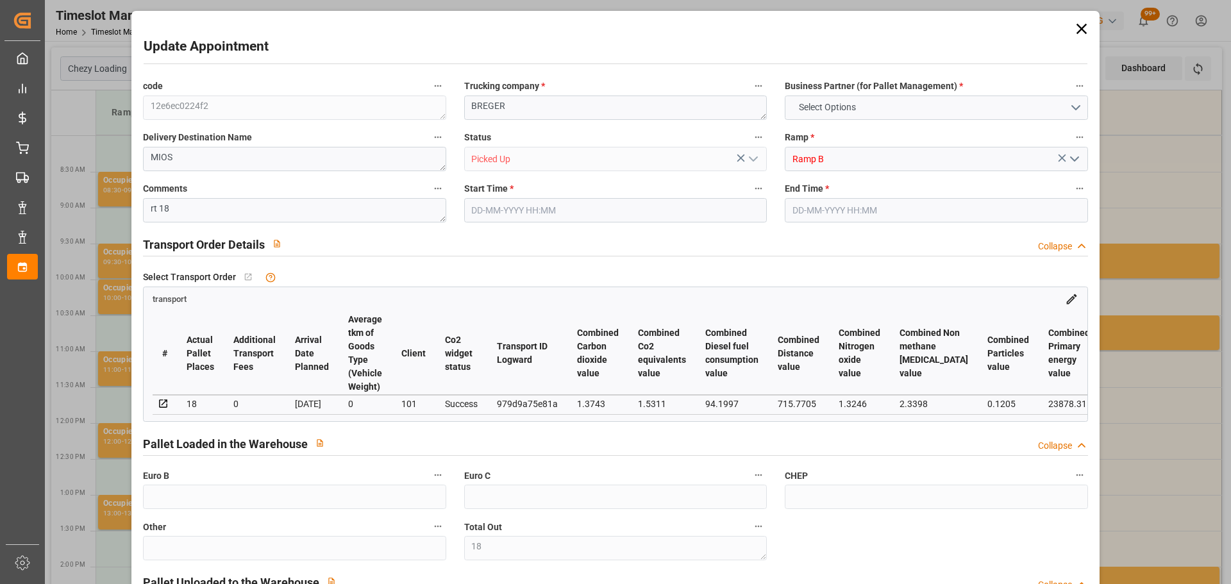
type input "3237.893"
type input "4097.468"
type input "25452.31"
type input "33"
type input "16"
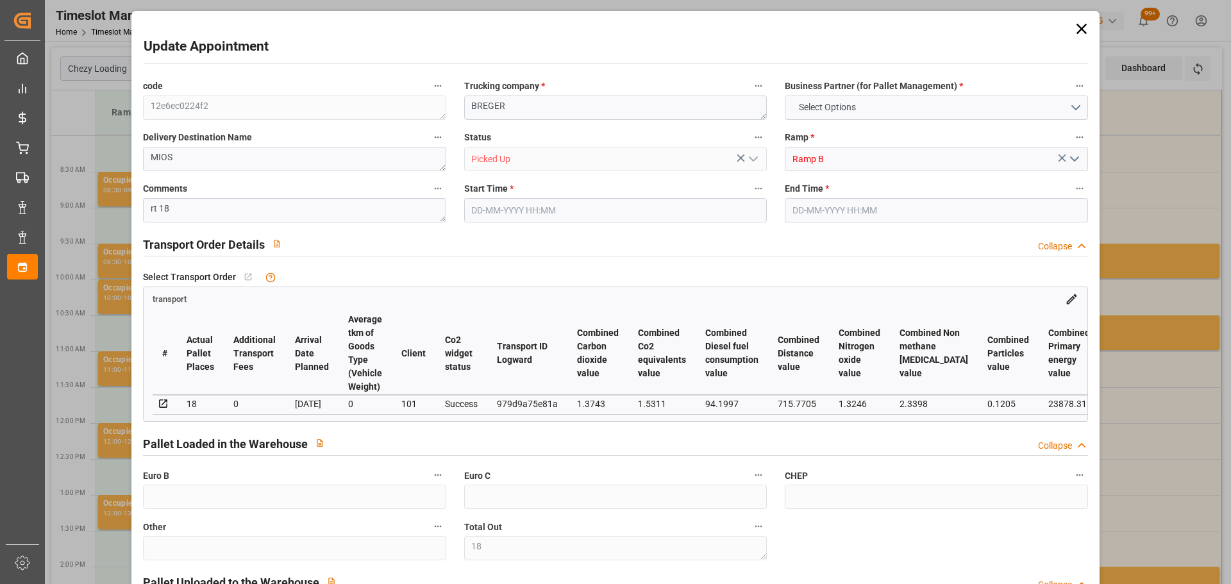
type input "28"
type input "18"
type input "101"
type input "3666.18"
type input "0"
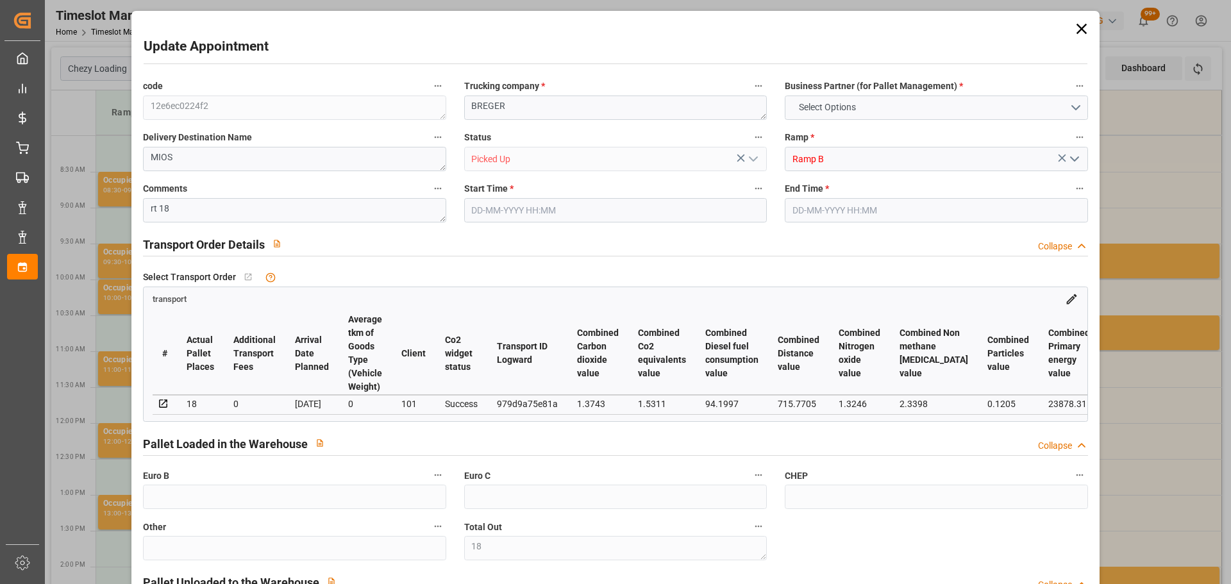
type input "10767.6795"
type input "0"
type input "21"
type input "80"
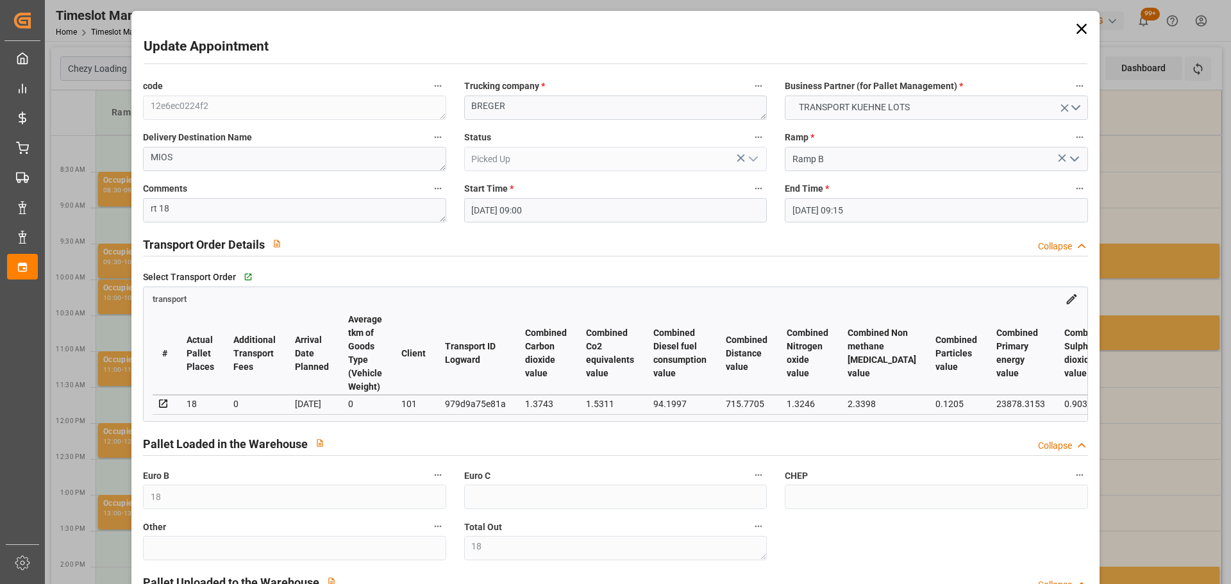
type input "[DATE] 09:00"
type input "[DATE] 09:15"
type input "[DATE] 12:50"
type input "[DATE] 11:30"
type input "[DATE]"
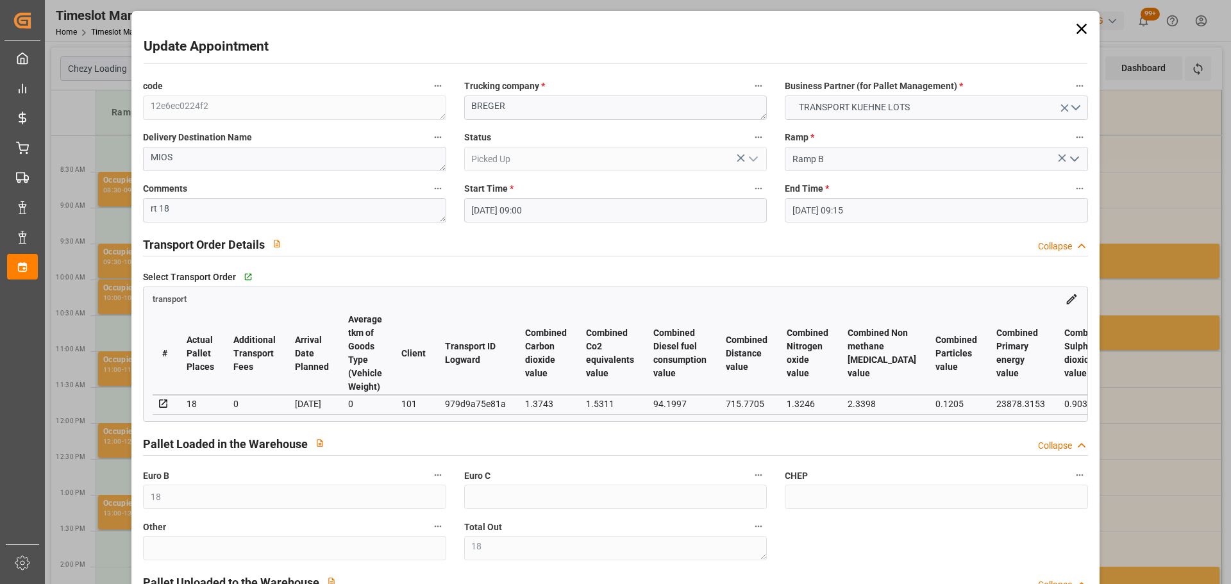
type input "[DATE]"
click at [1076, 26] on icon at bounding box center [1081, 29] width 10 height 10
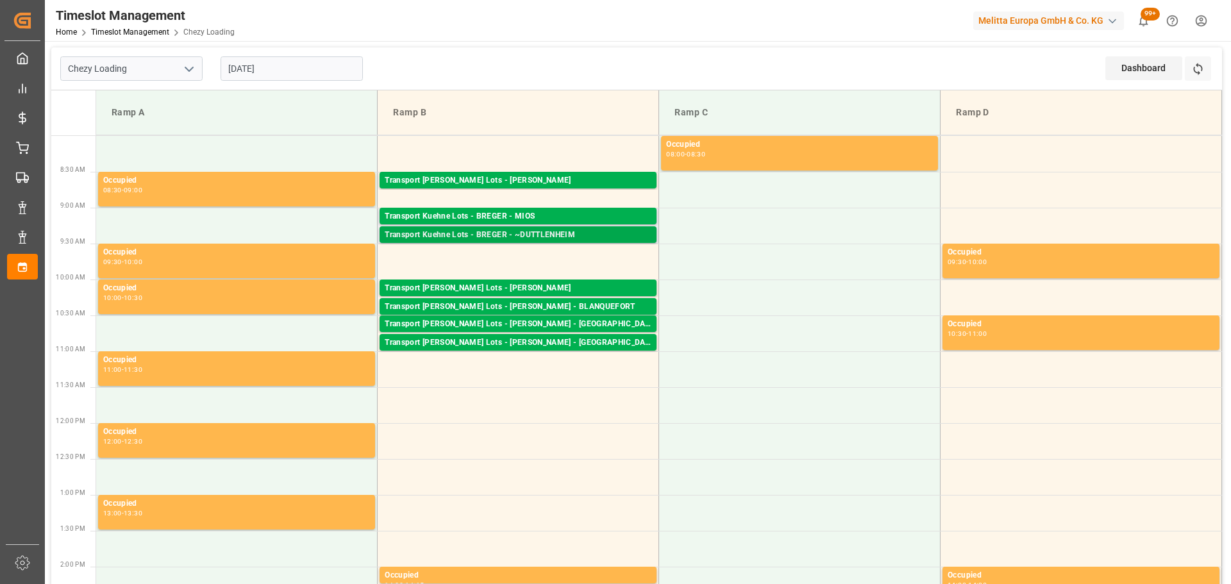
click at [554, 234] on div "Transport Kuehne Lots - BREGER - ~DUTTLENHEIM" at bounding box center [518, 235] width 267 height 13
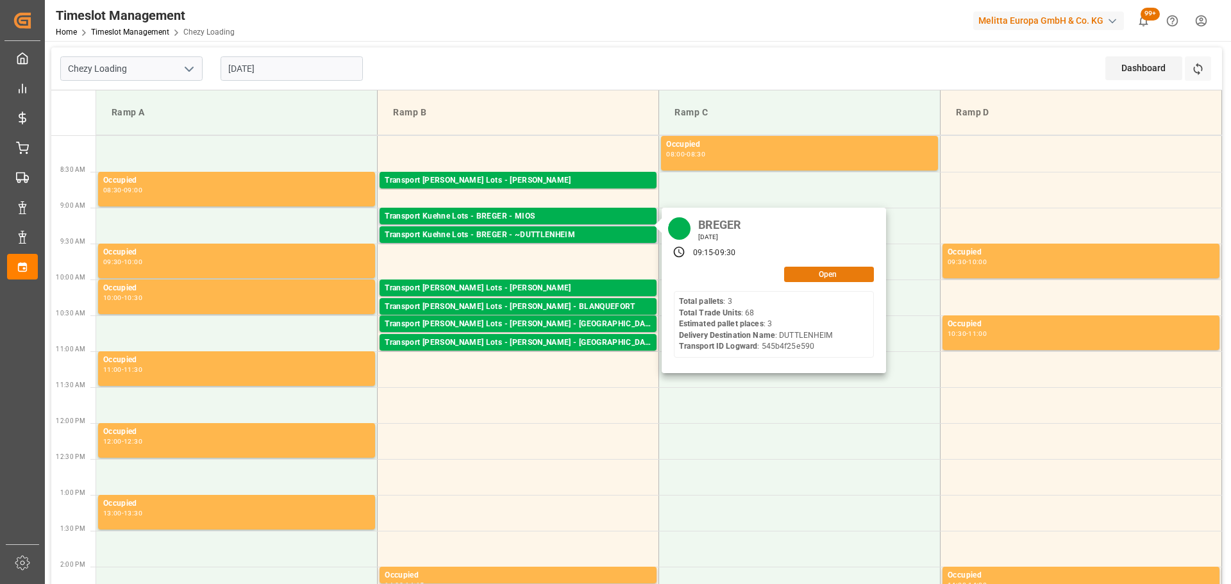
click at [857, 278] on button "Open" at bounding box center [829, 274] width 90 height 15
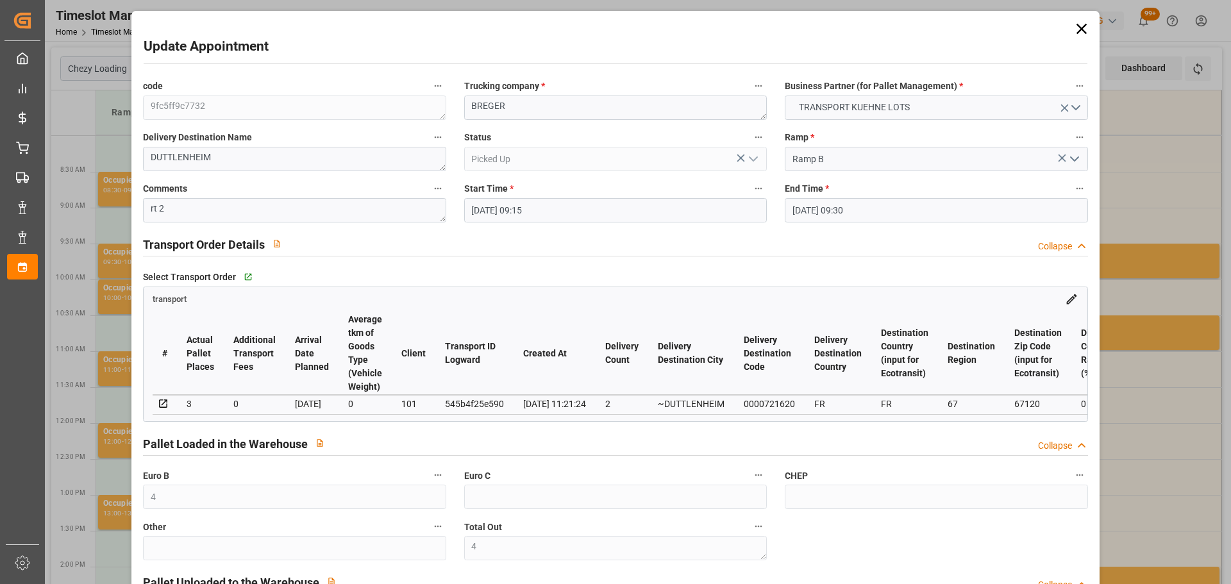
click at [1076, 27] on icon at bounding box center [1081, 29] width 10 height 10
